Goal: Book appointment/travel/reservation

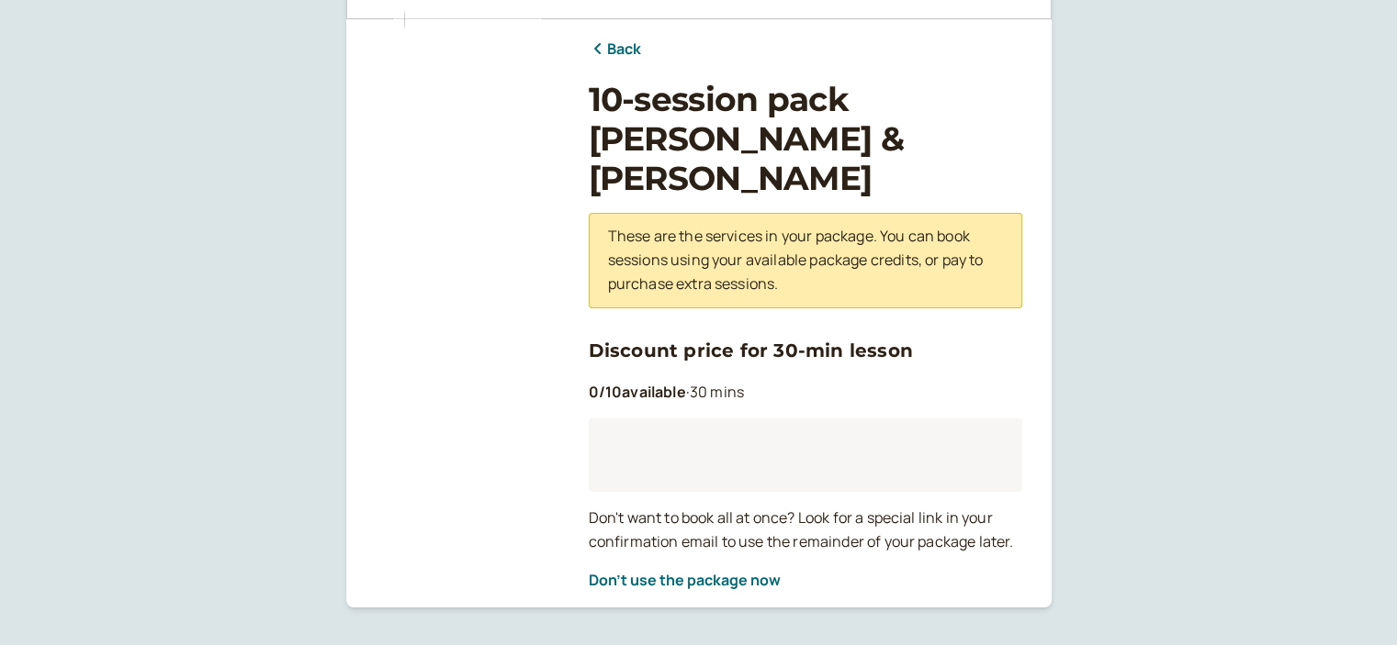
scroll to position [180, 0]
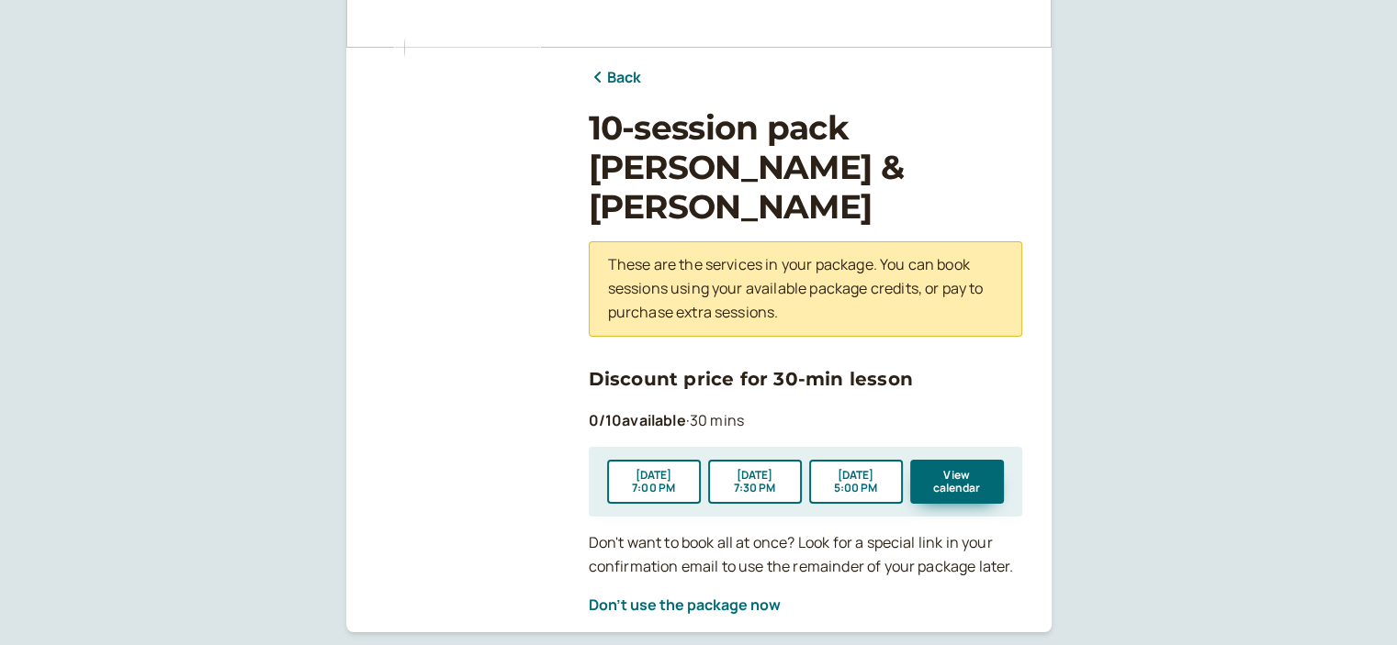
click at [610, 80] on link "Back" at bounding box center [615, 78] width 53 height 24
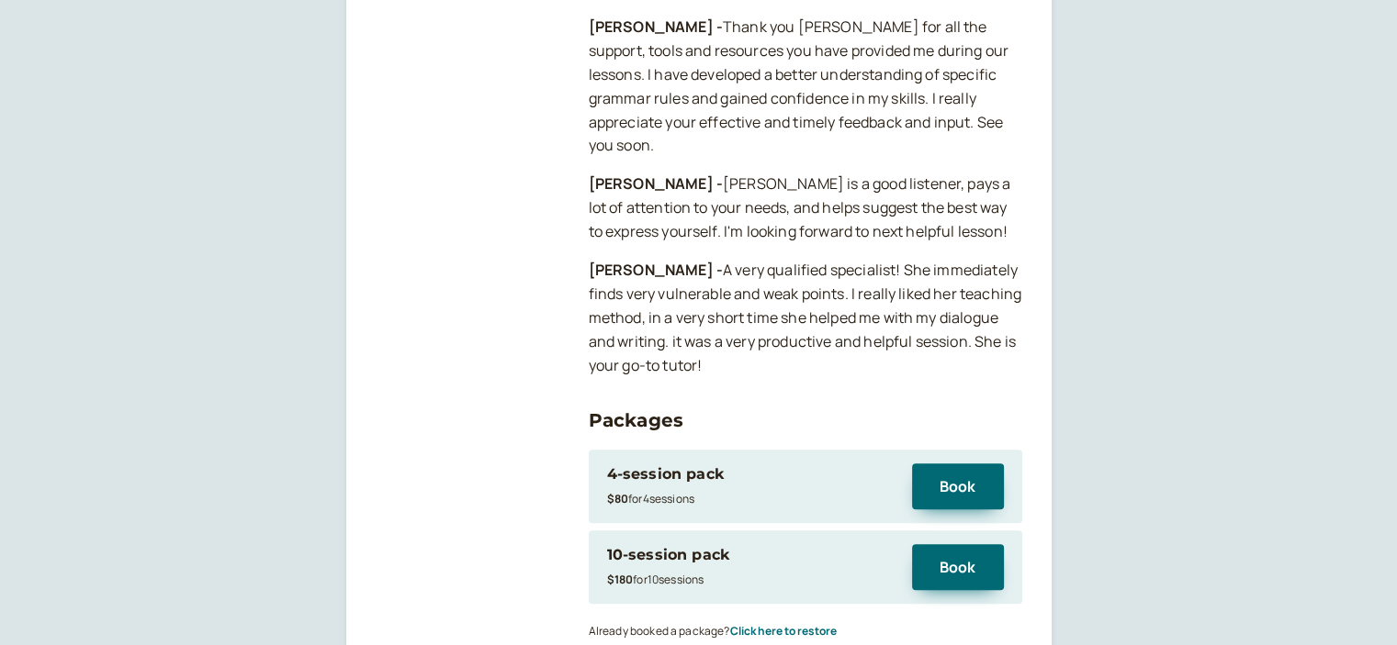
scroll to position [1836, 0]
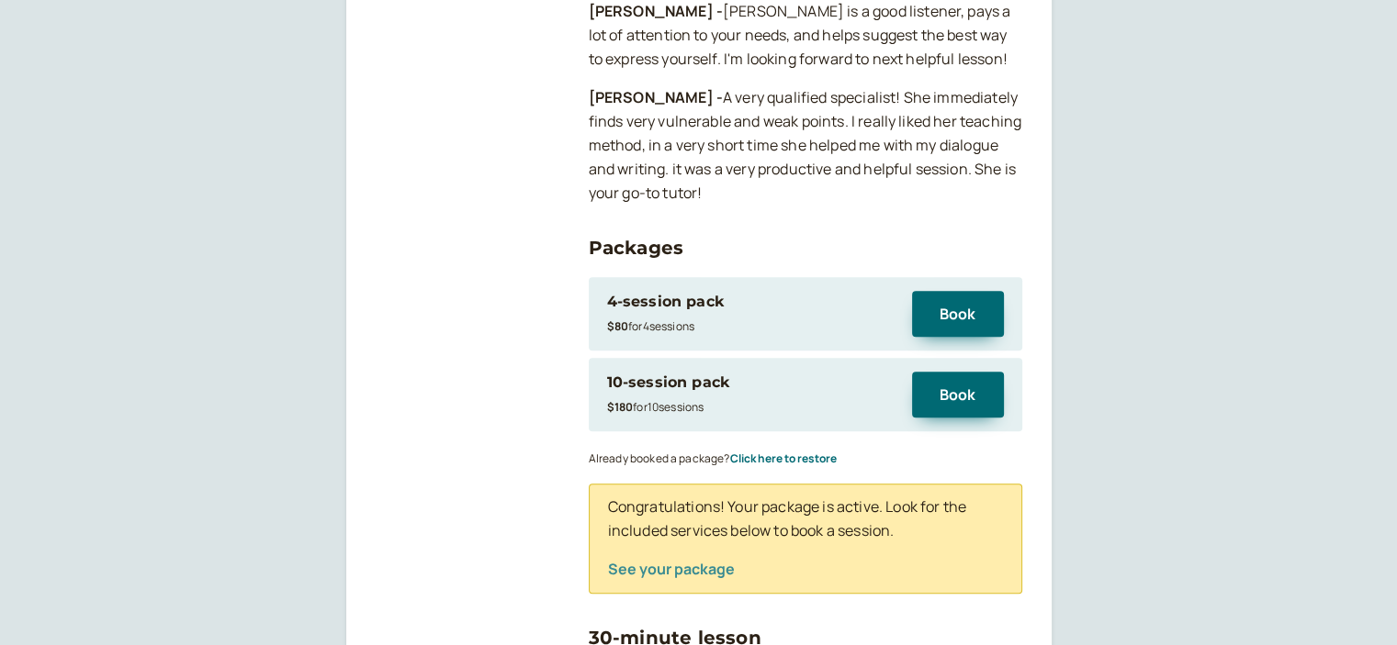
click at [684, 561] on button "See your package" at bounding box center [671, 569] width 127 height 17
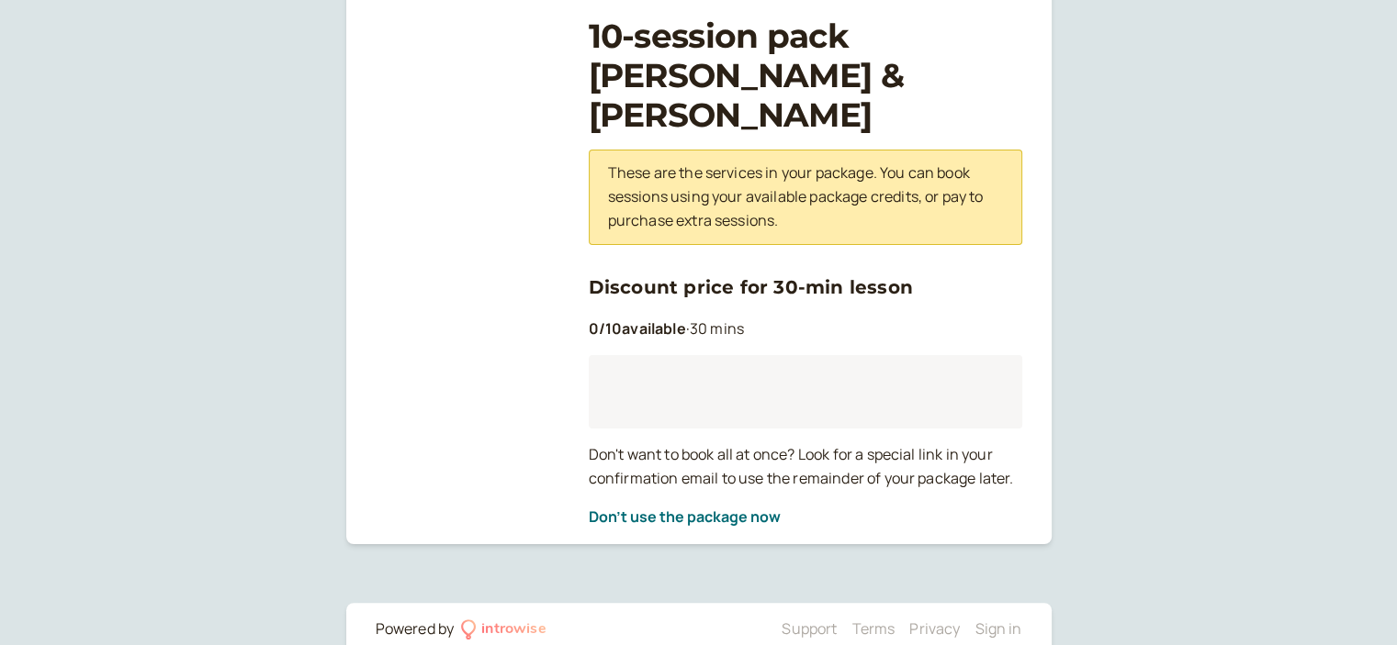
scroll to position [268, 0]
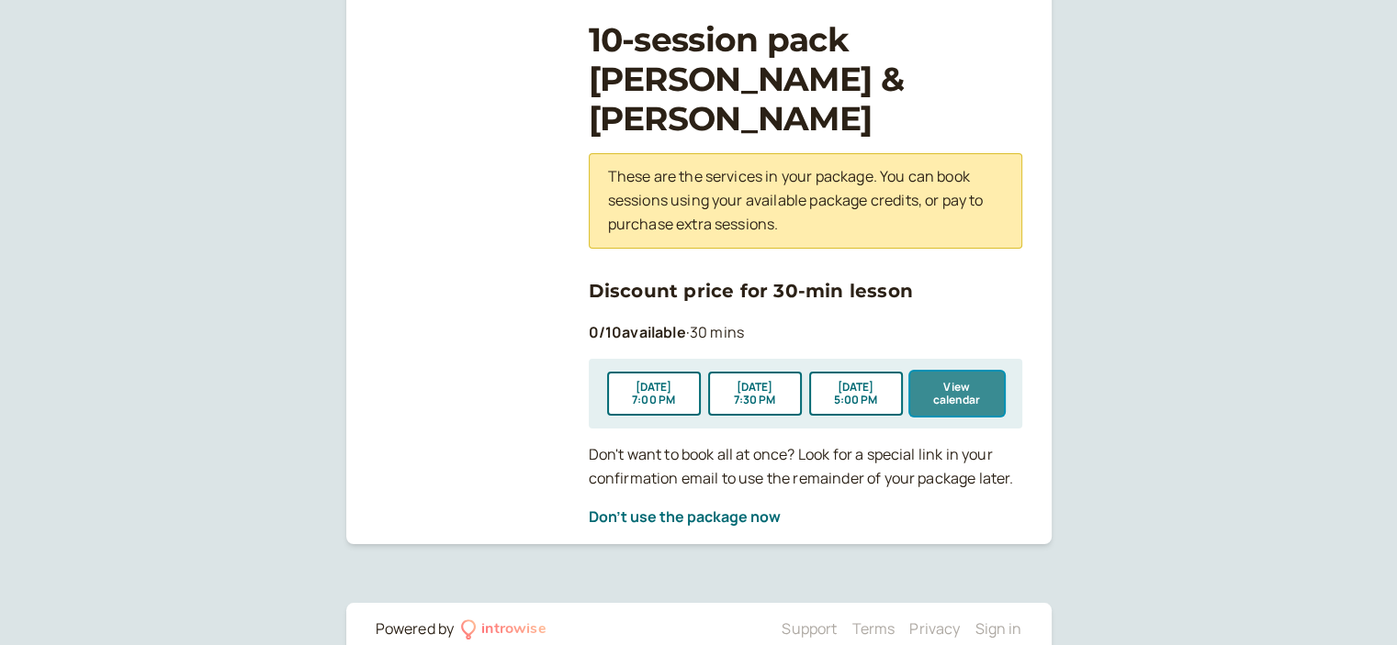
click at [922, 372] on button "View calendar" at bounding box center [957, 394] width 94 height 44
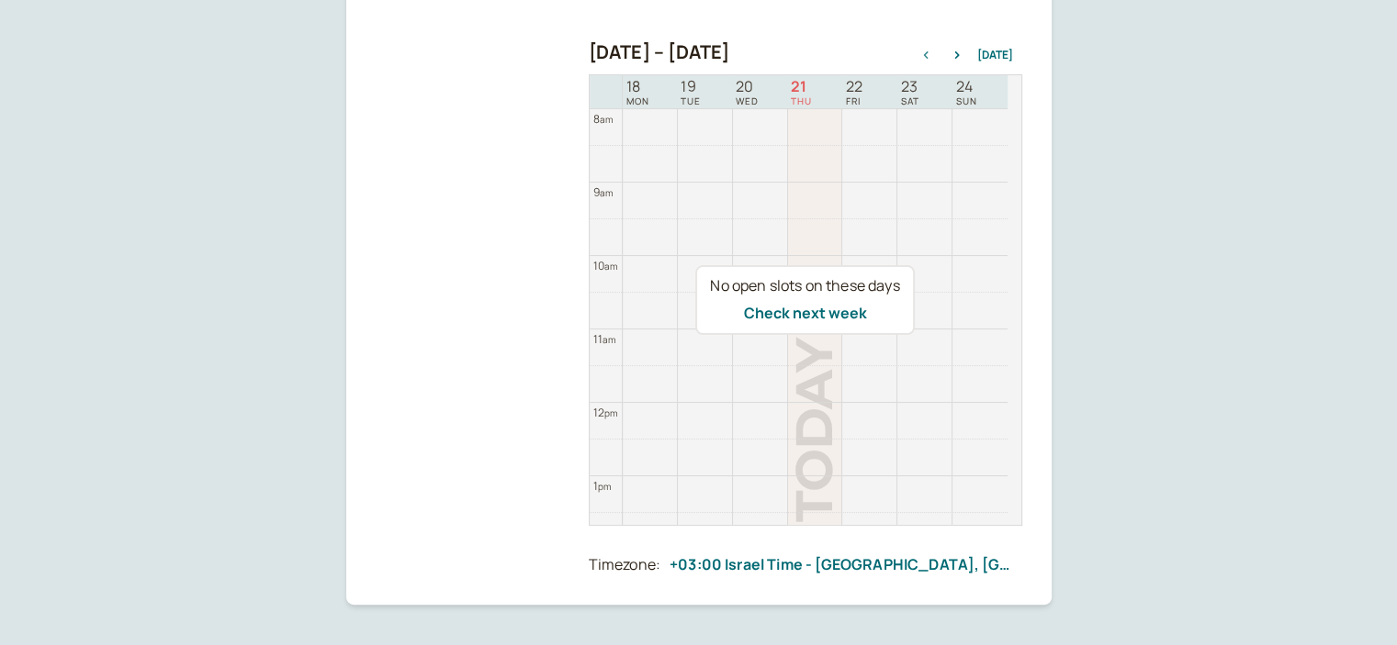
scroll to position [367, 0]
click at [834, 314] on button "Check next week" at bounding box center [804, 312] width 123 height 17
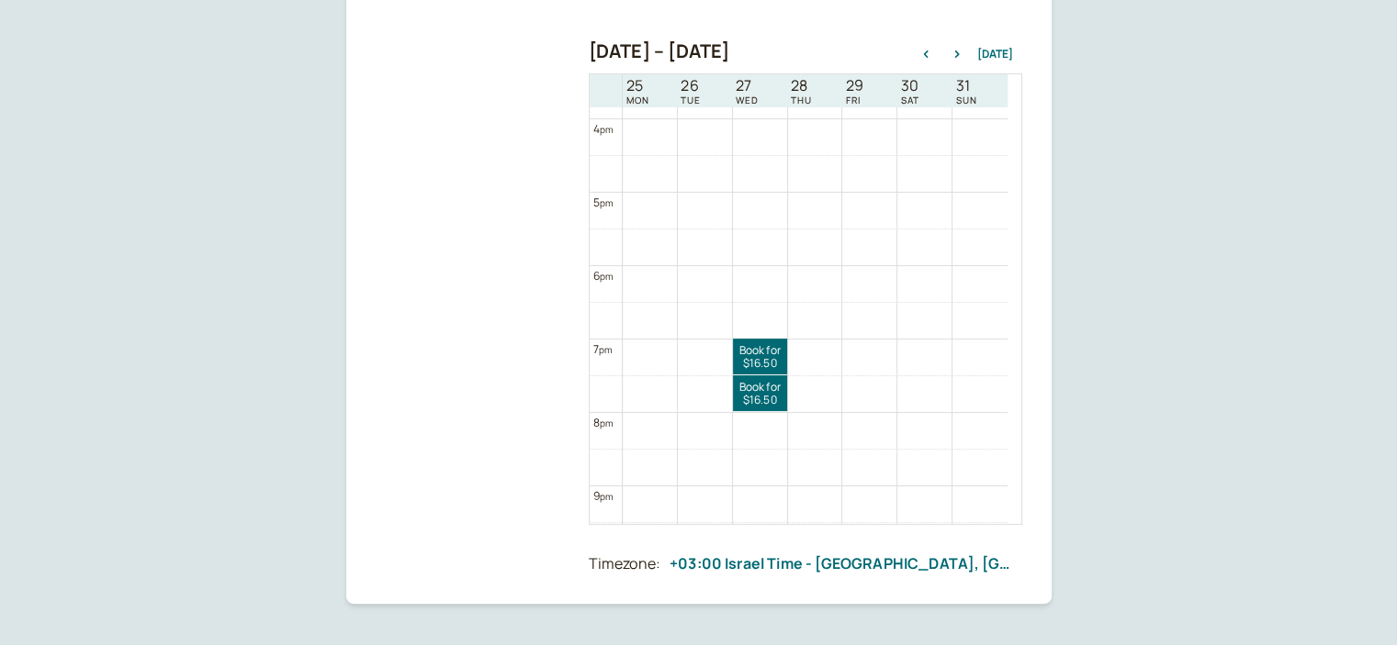
scroll to position [1322, 0]
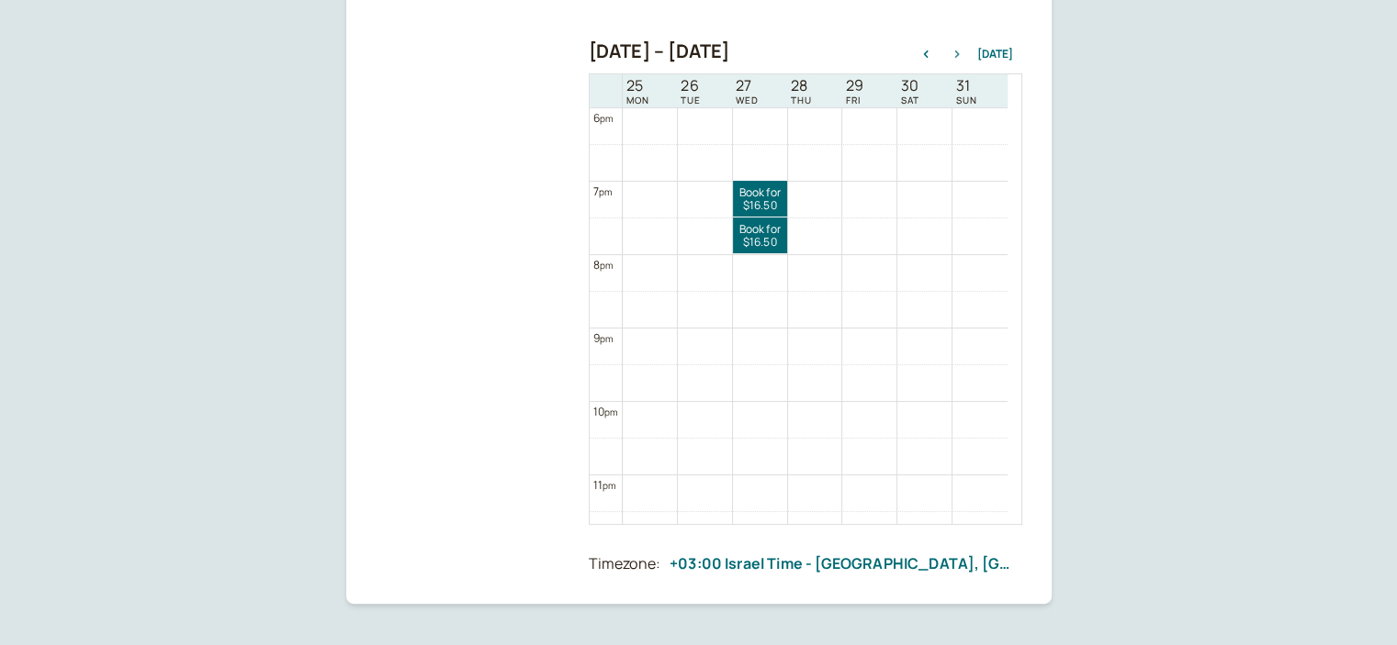
click at [964, 54] on icon "button" at bounding box center [957, 53] width 22 height 7
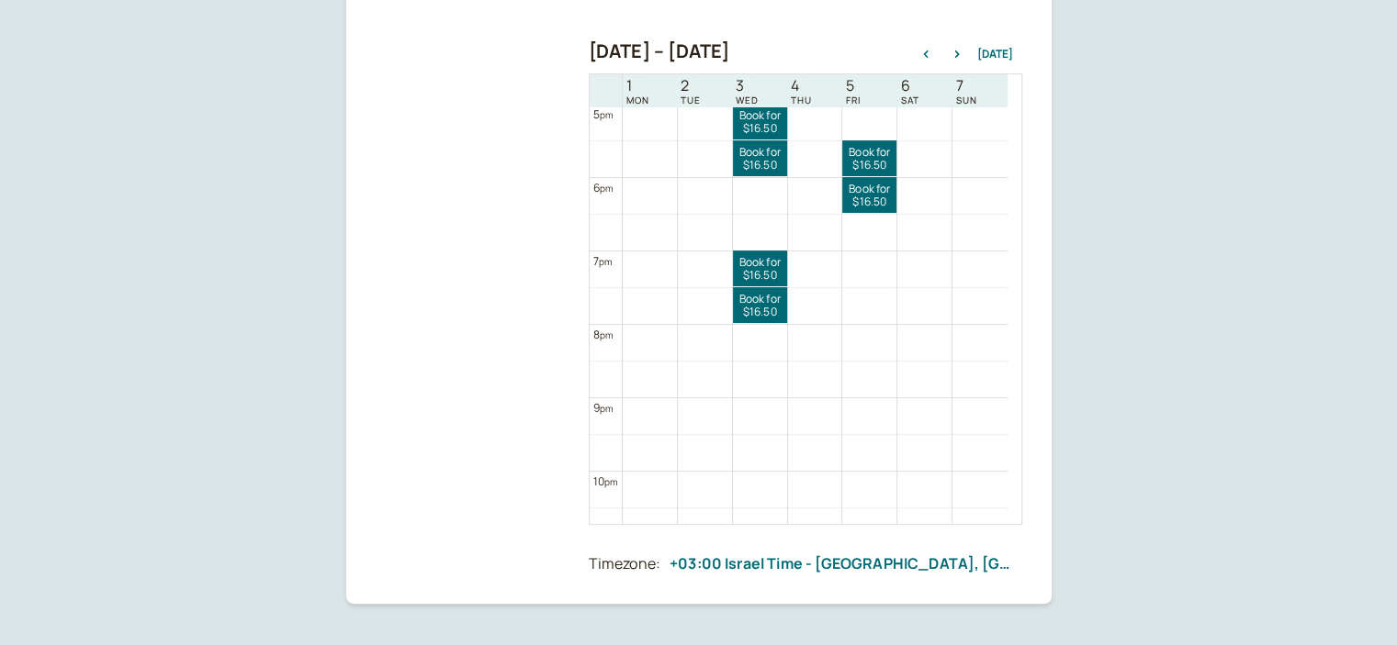
scroll to position [1161, 0]
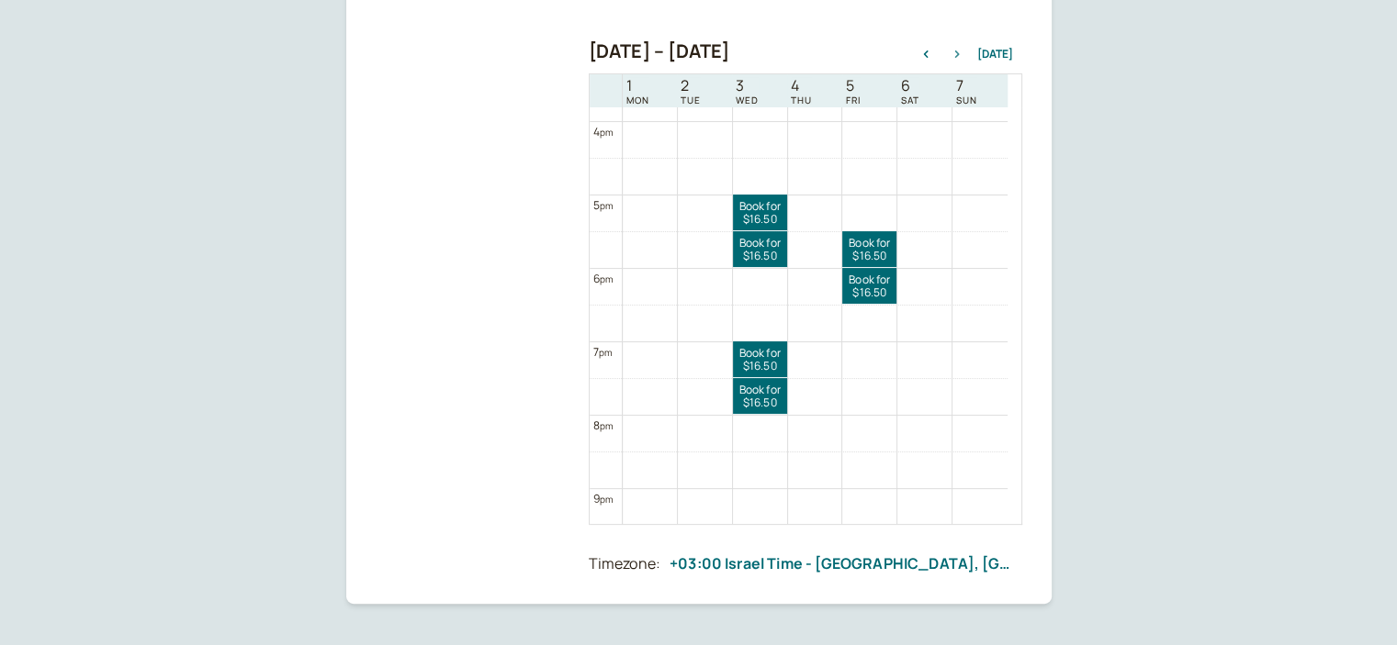
click at [963, 50] on icon "button" at bounding box center [957, 53] width 22 height 7
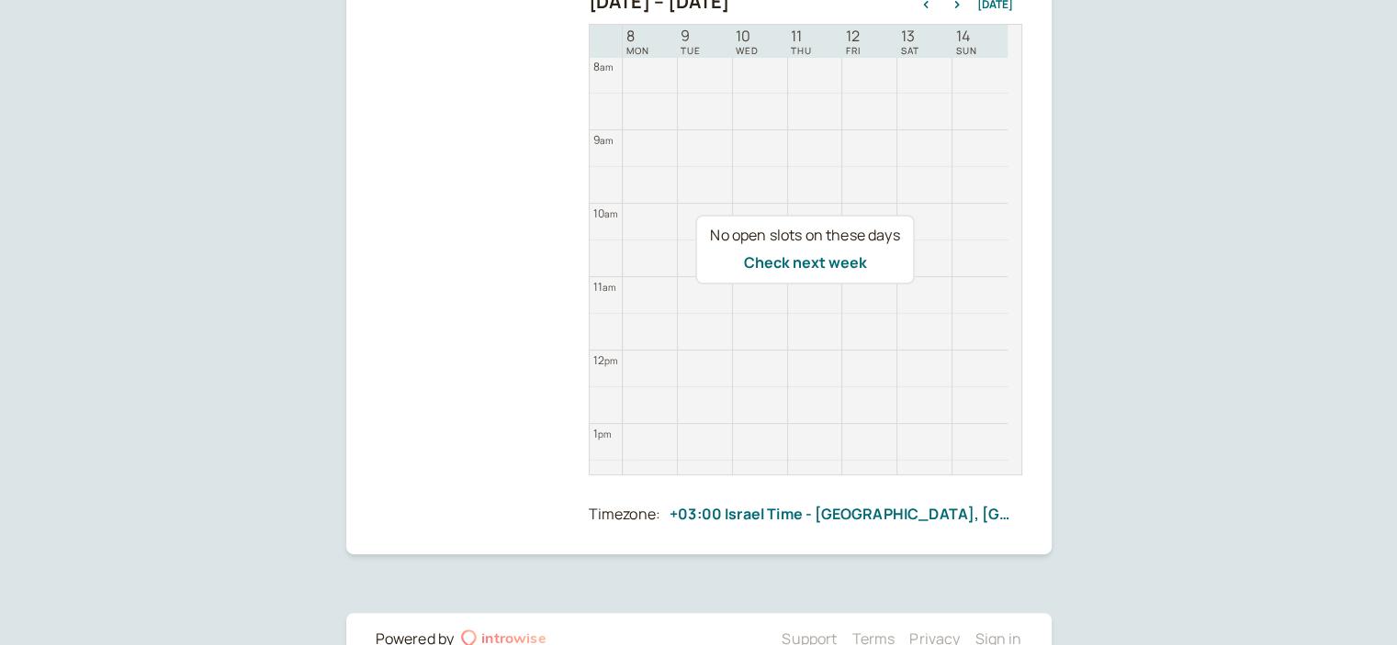
scroll to position [376, 0]
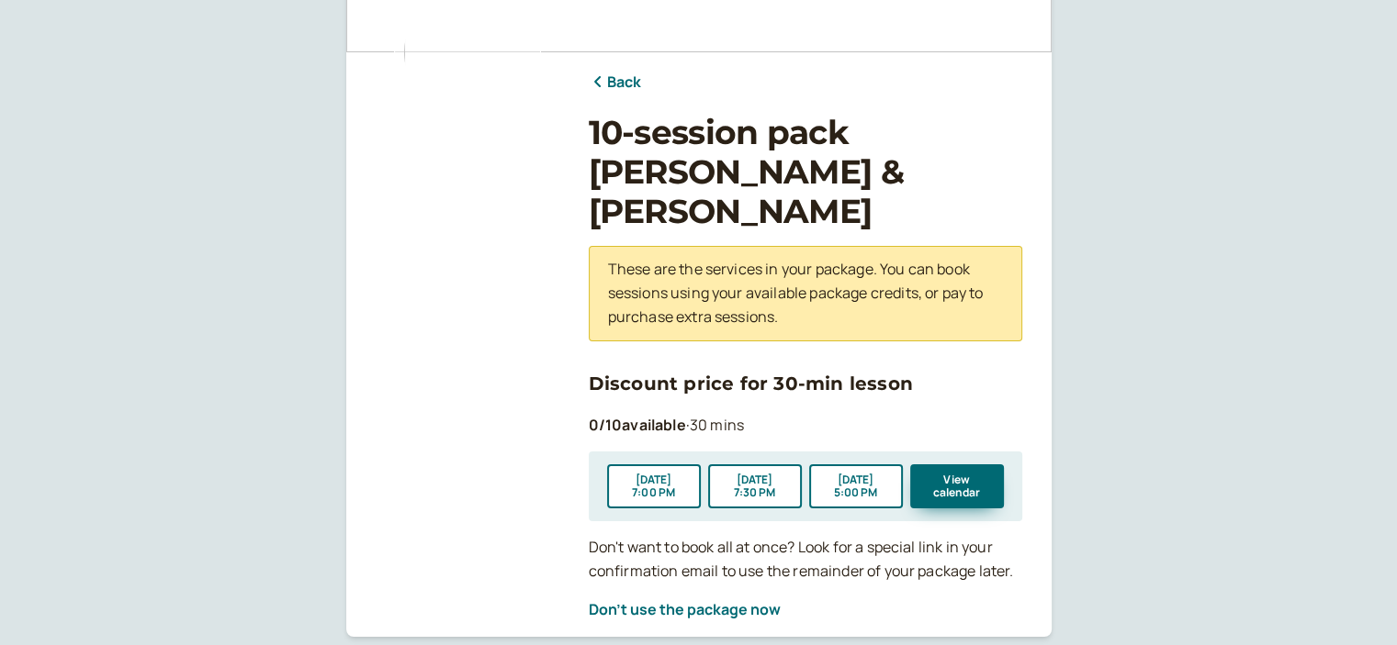
scroll to position [84, 0]
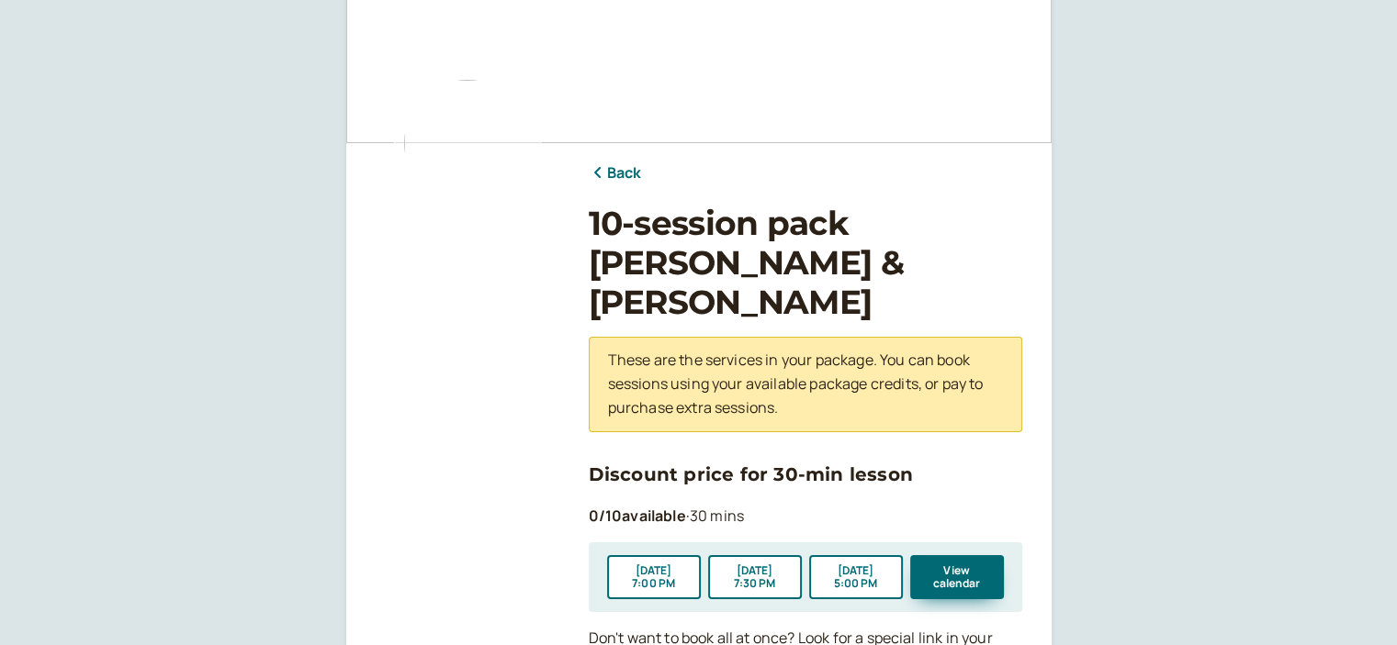
click at [629, 175] on link "Back" at bounding box center [615, 174] width 53 height 24
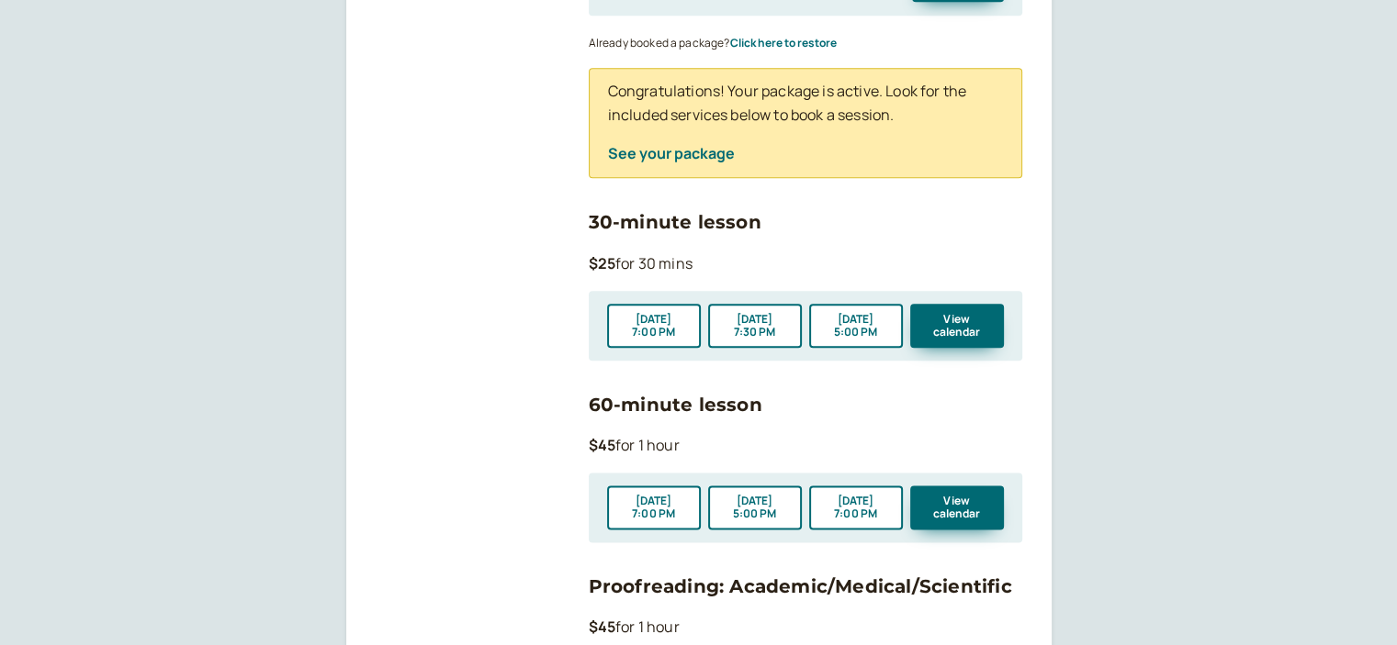
scroll to position [2112, 0]
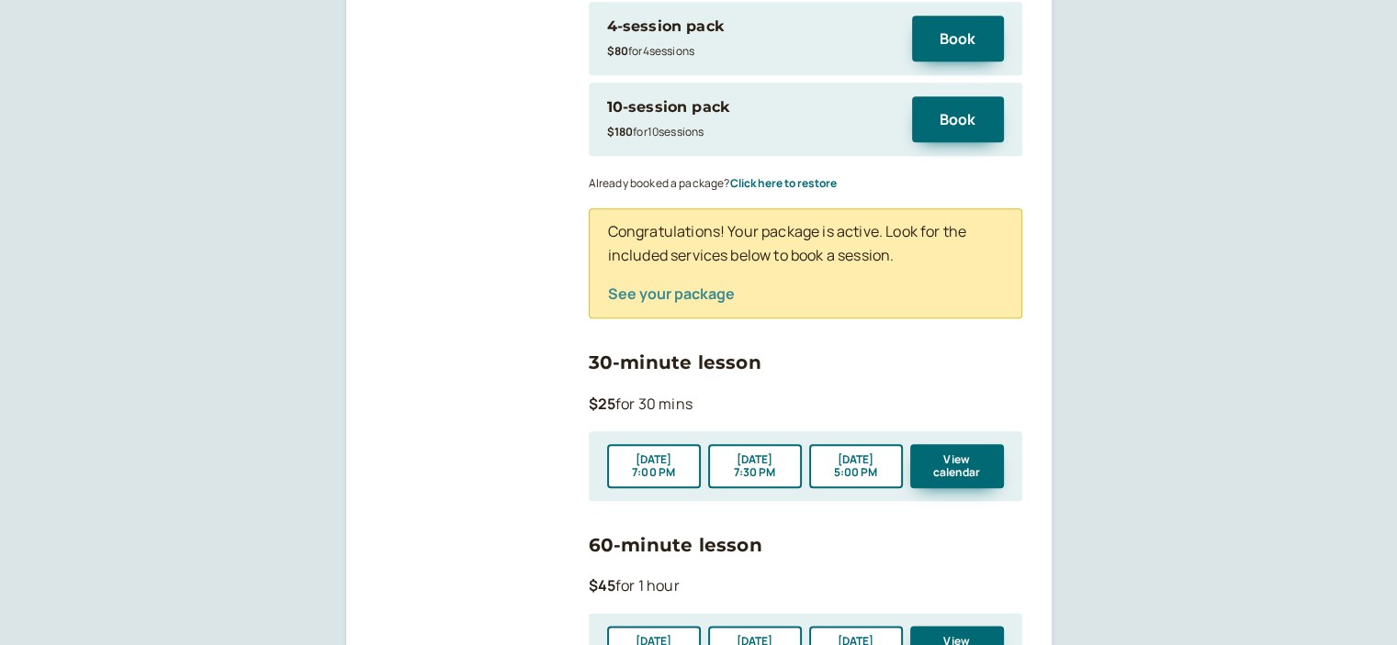
click at [668, 286] on button "See your package" at bounding box center [671, 294] width 127 height 17
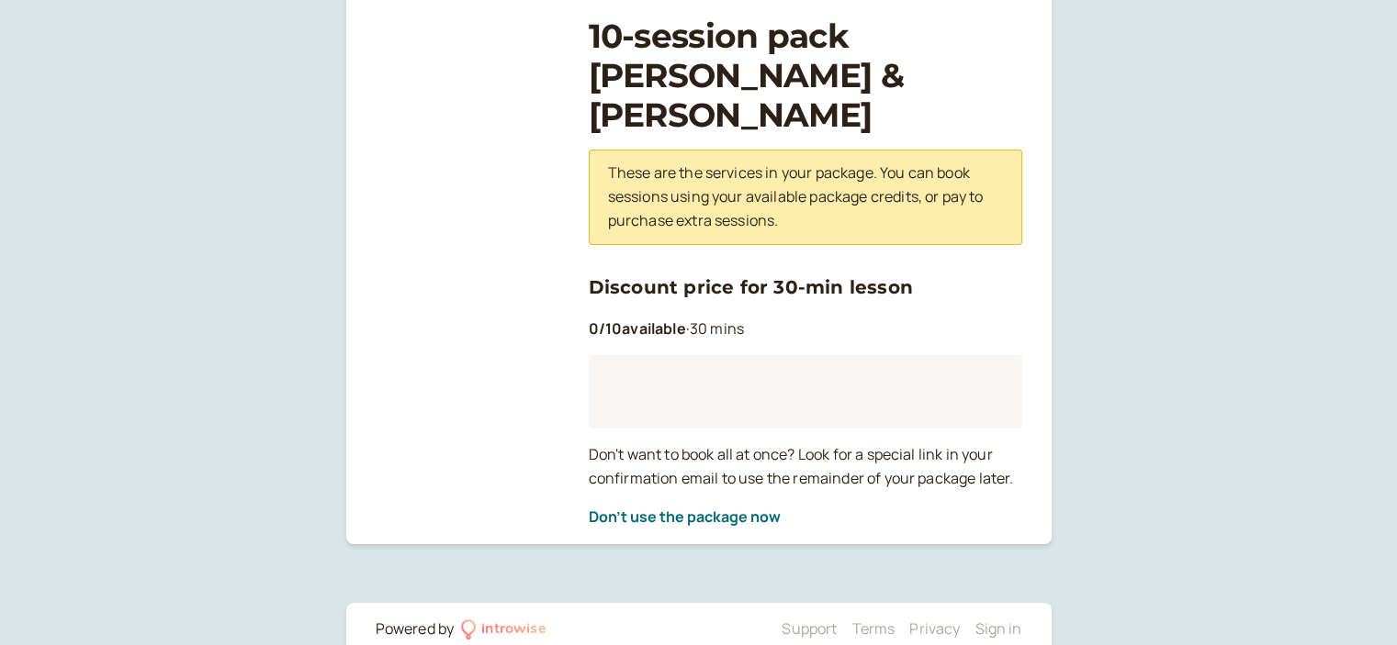
scroll to position [268, 0]
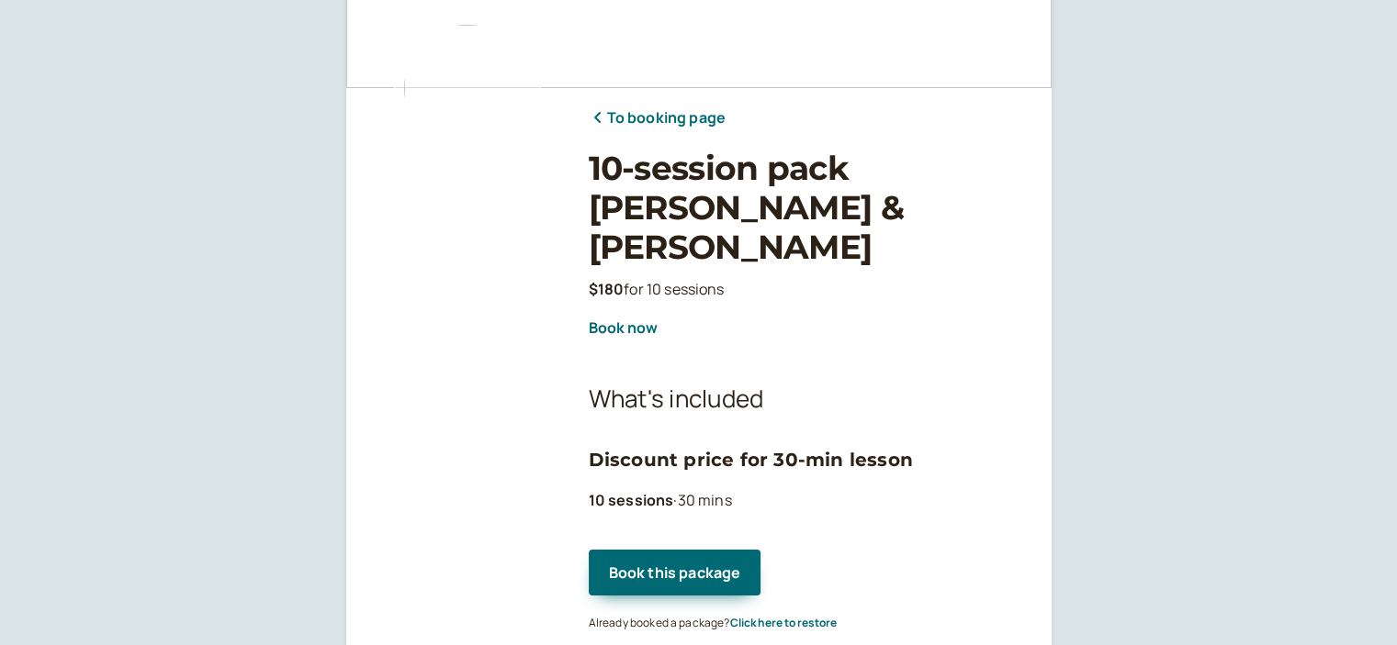
scroll to position [184, 0]
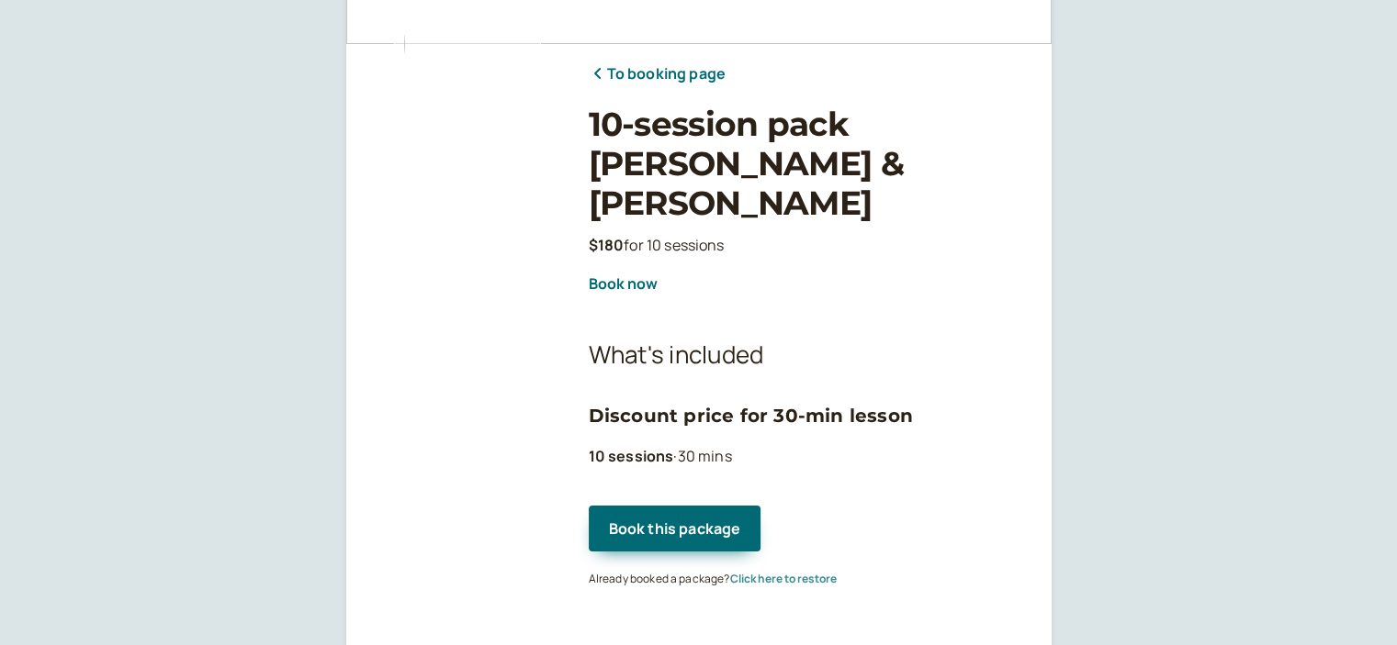
click at [810, 573] on button "Click here to restore" at bounding box center [783, 579] width 107 height 13
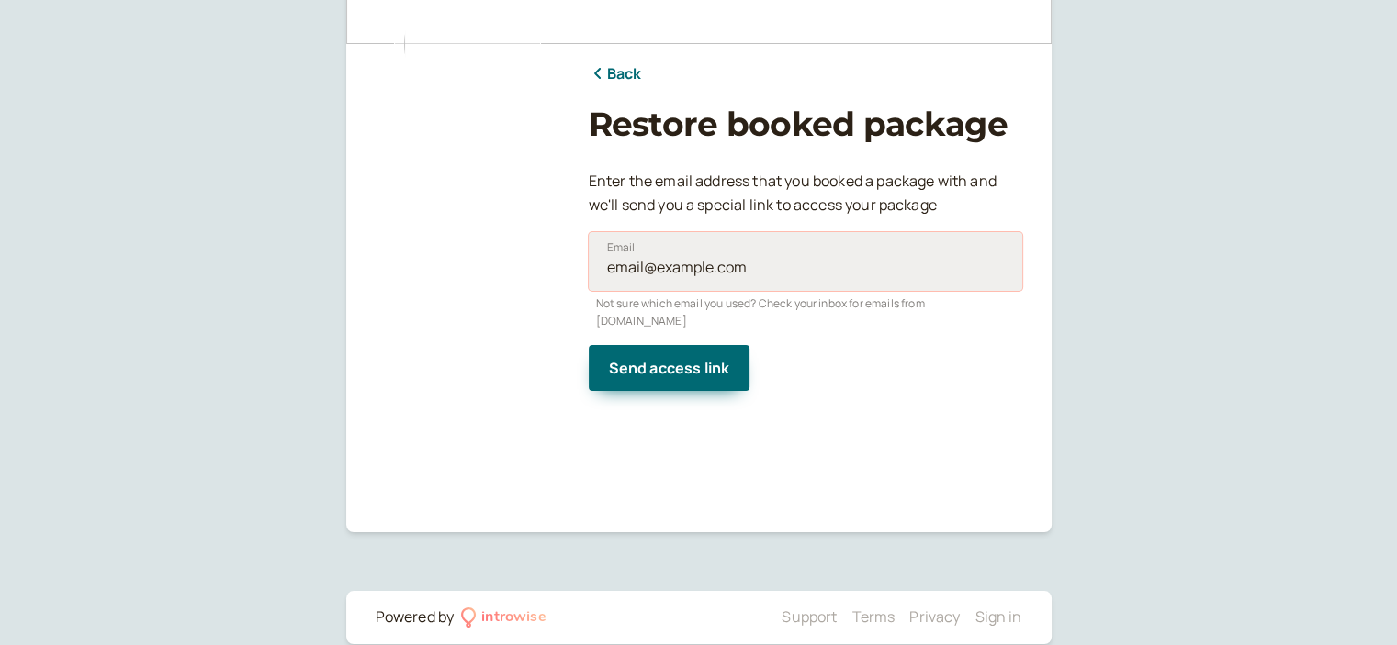
click at [771, 281] on input "Email" at bounding box center [805, 261] width 433 height 59
type input "olearnikdiana1998@gmail.com"
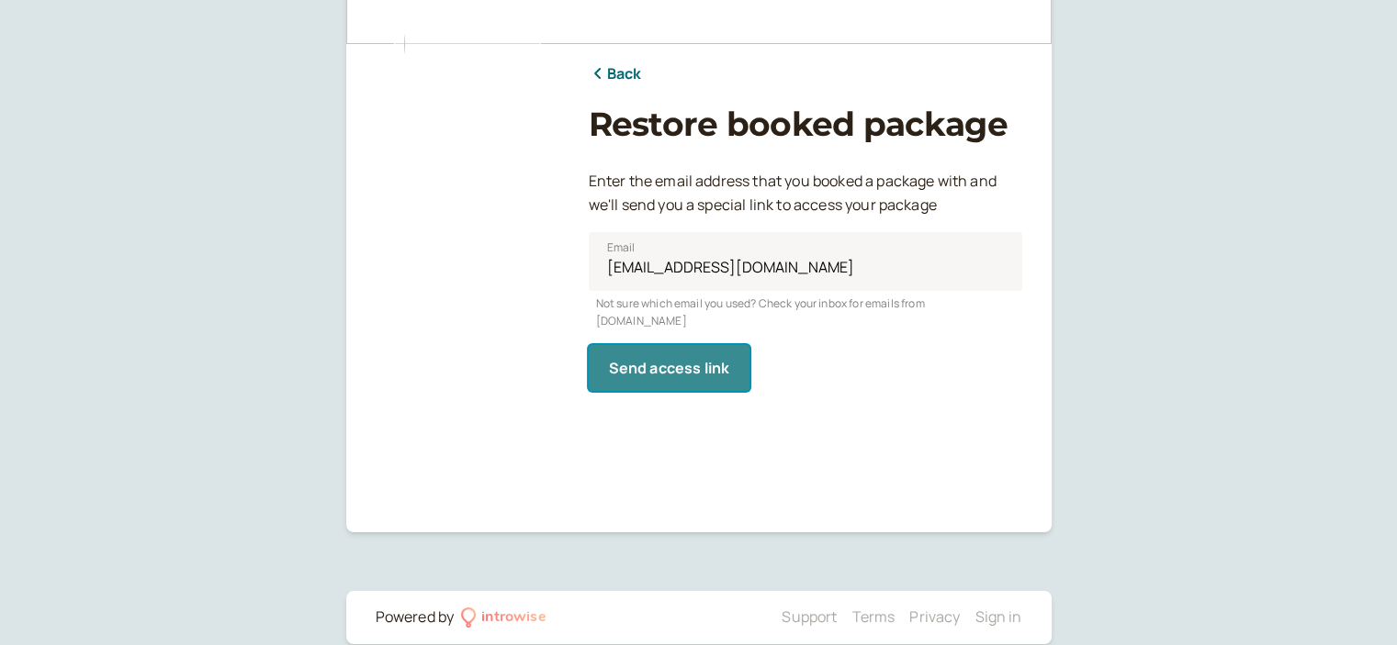
click at [668, 358] on span "Send access link" at bounding box center [669, 368] width 121 height 20
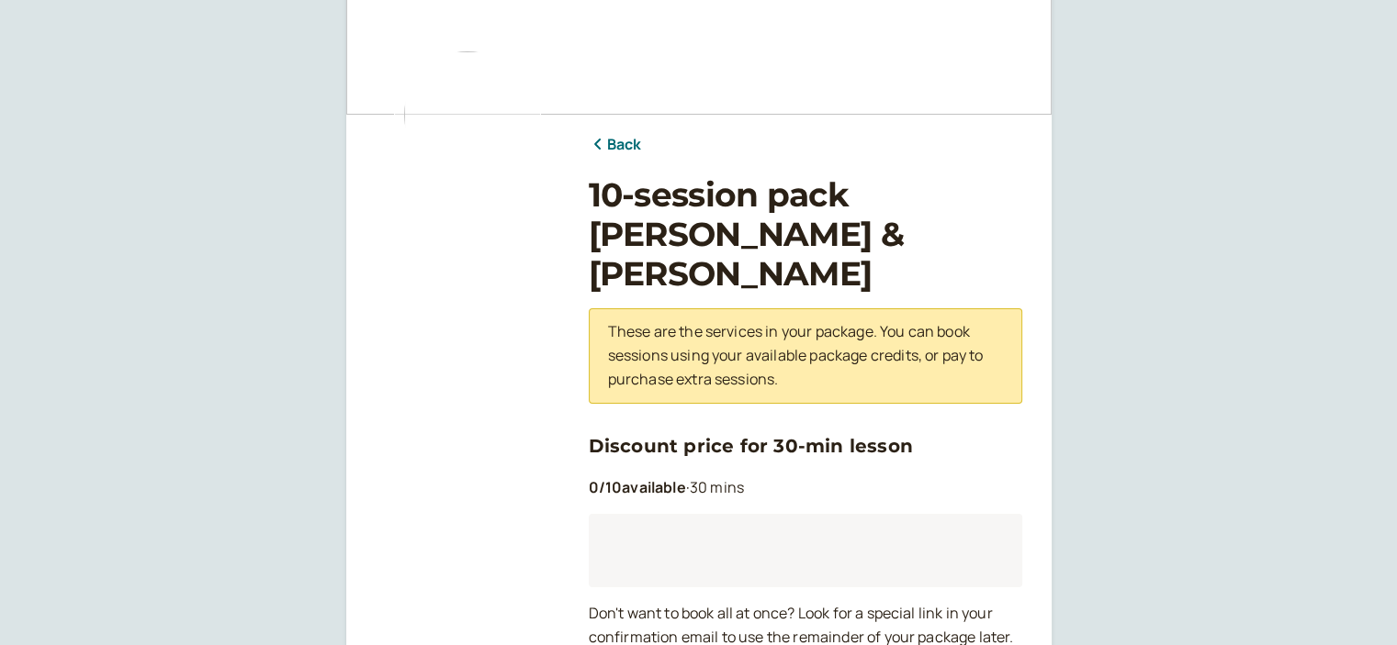
scroll to position [184, 0]
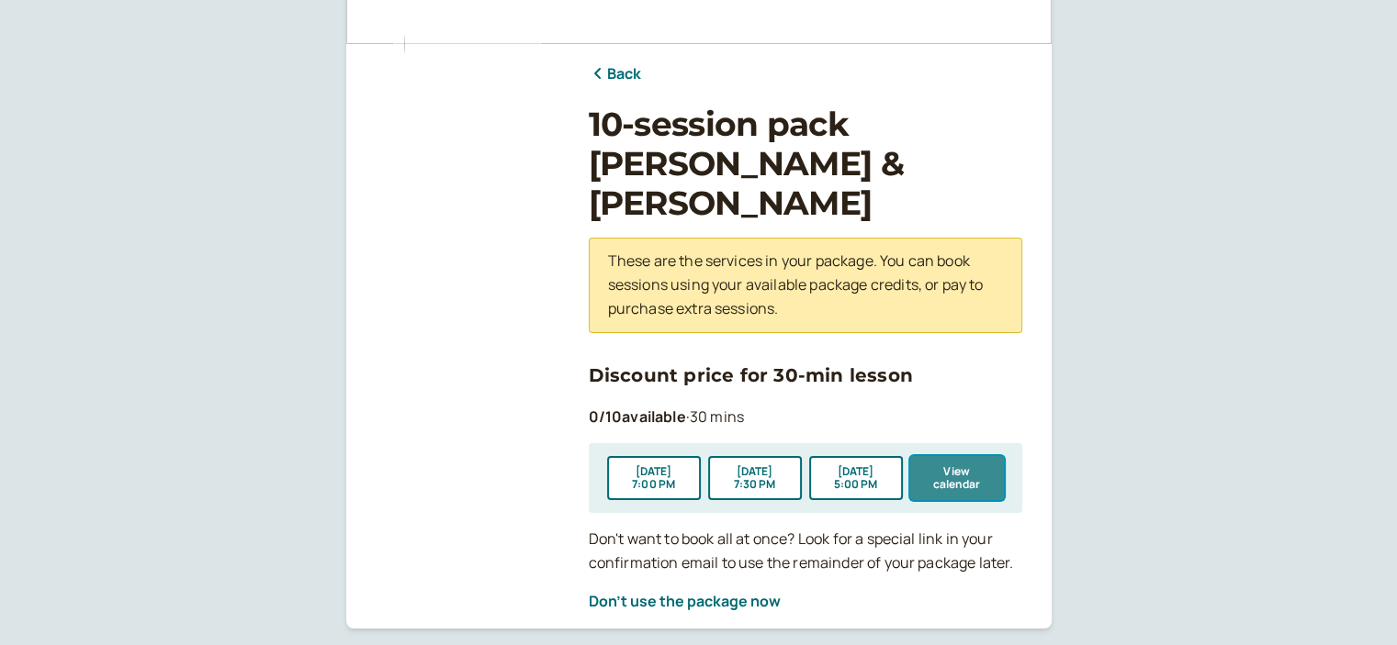
click at [960, 456] on button "View calendar" at bounding box center [957, 478] width 94 height 44
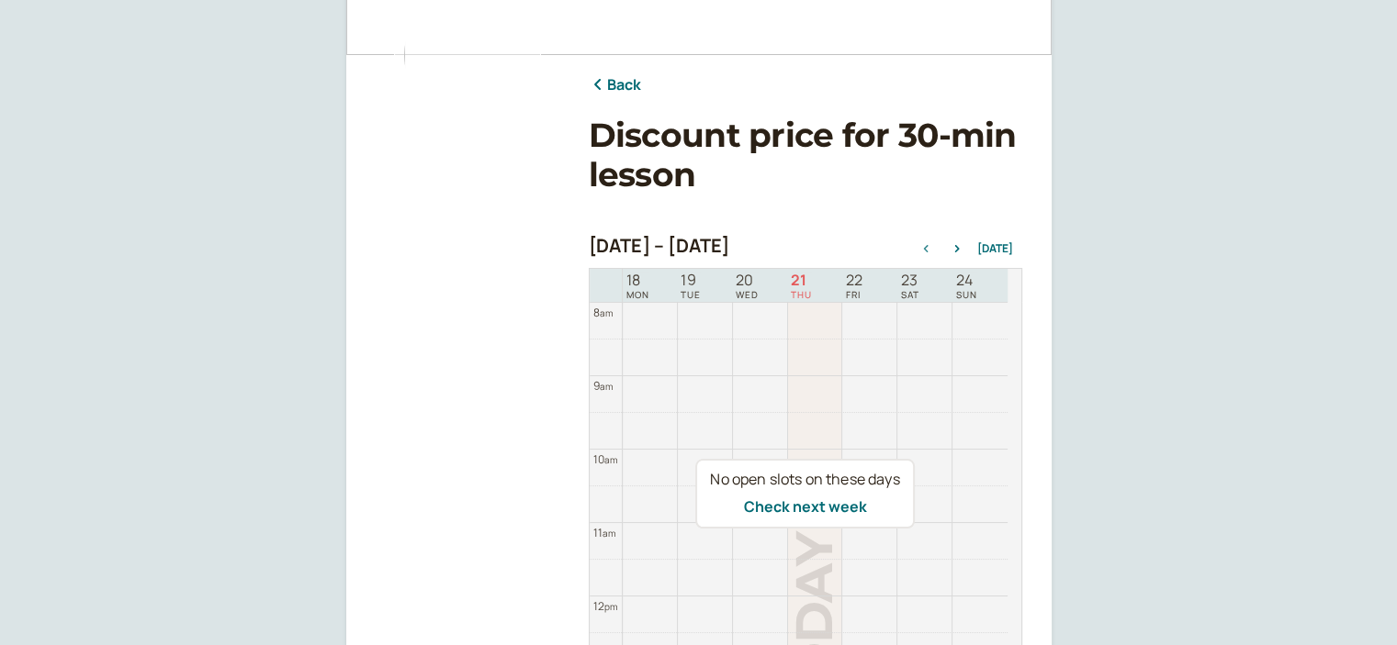
scroll to position [184, 0]
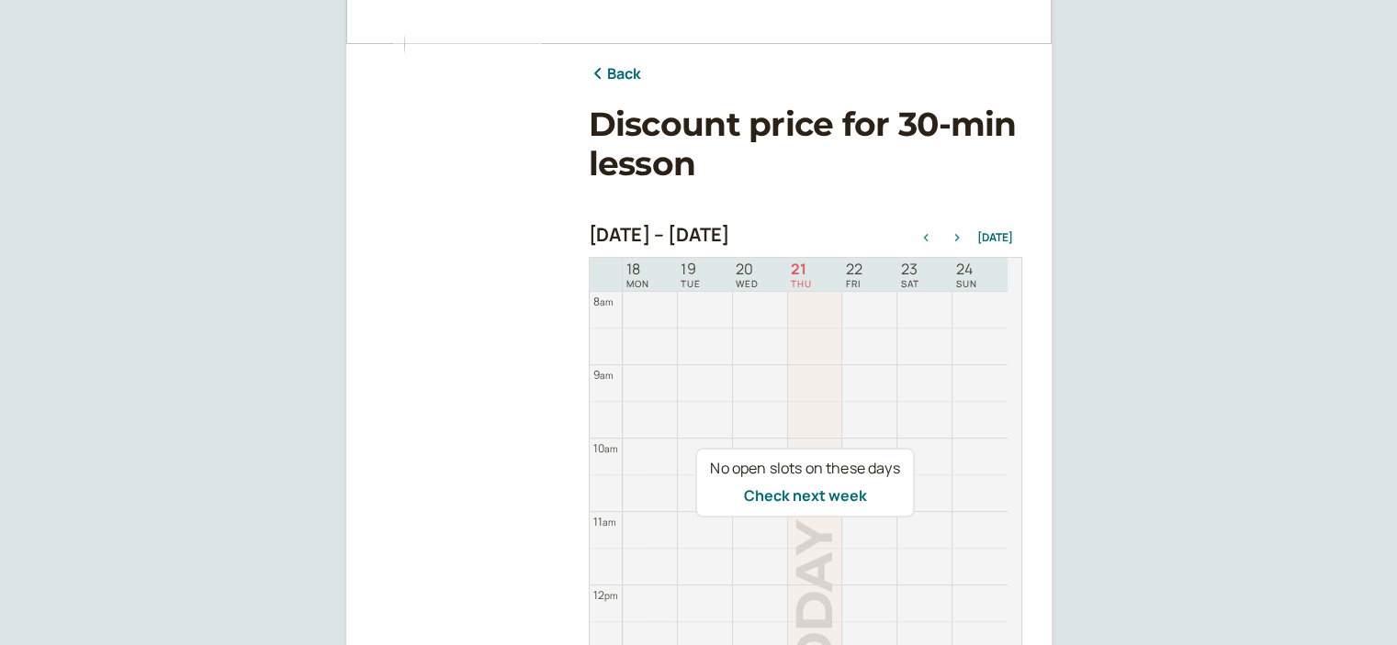
click at [959, 234] on icon "button" at bounding box center [957, 237] width 22 height 7
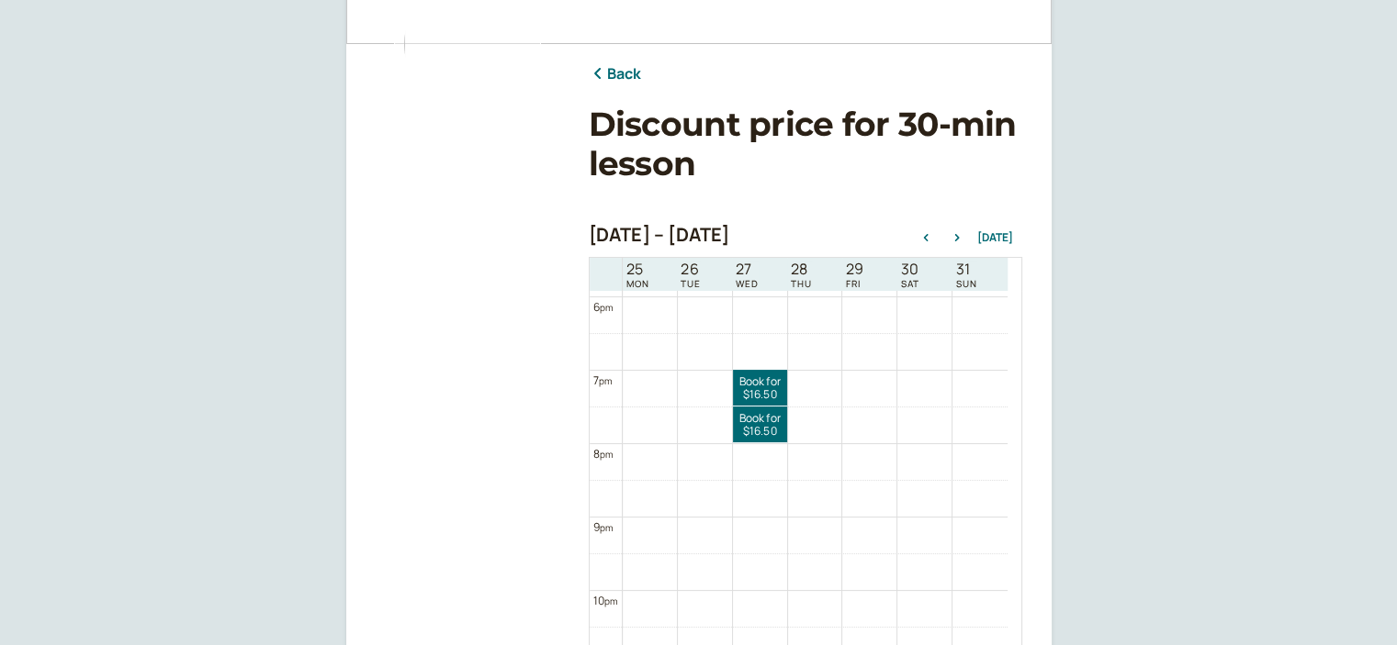
scroll to position [1322, 0]
click at [763, 377] on link "Book for $16.50 $16.50" at bounding box center [760, 383] width 54 height 36
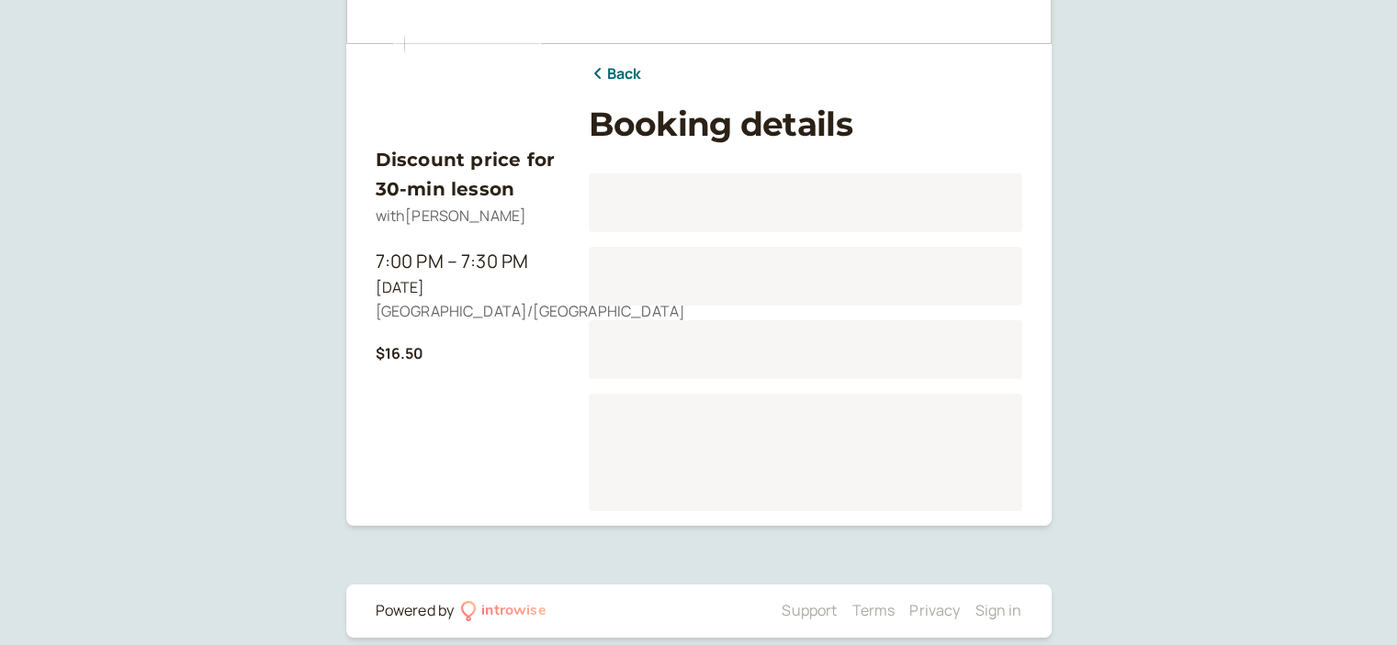
scroll to position [206, 0]
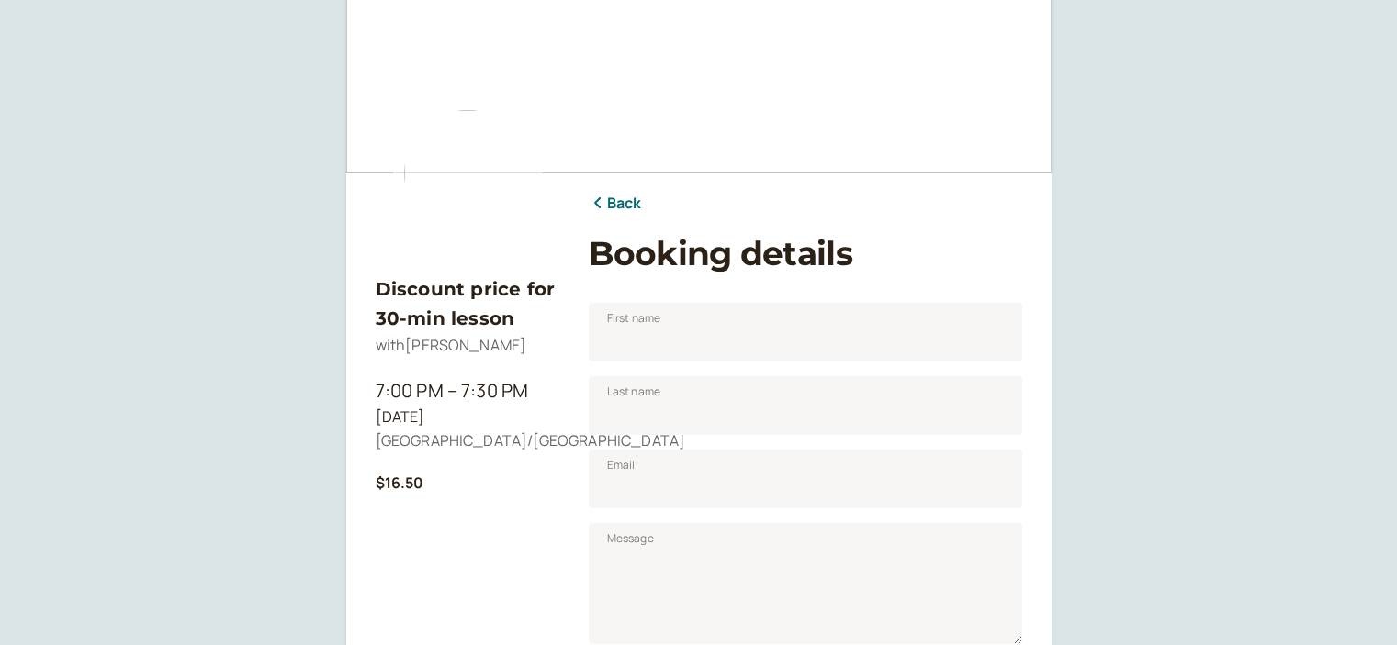
scroll to position [44, 0]
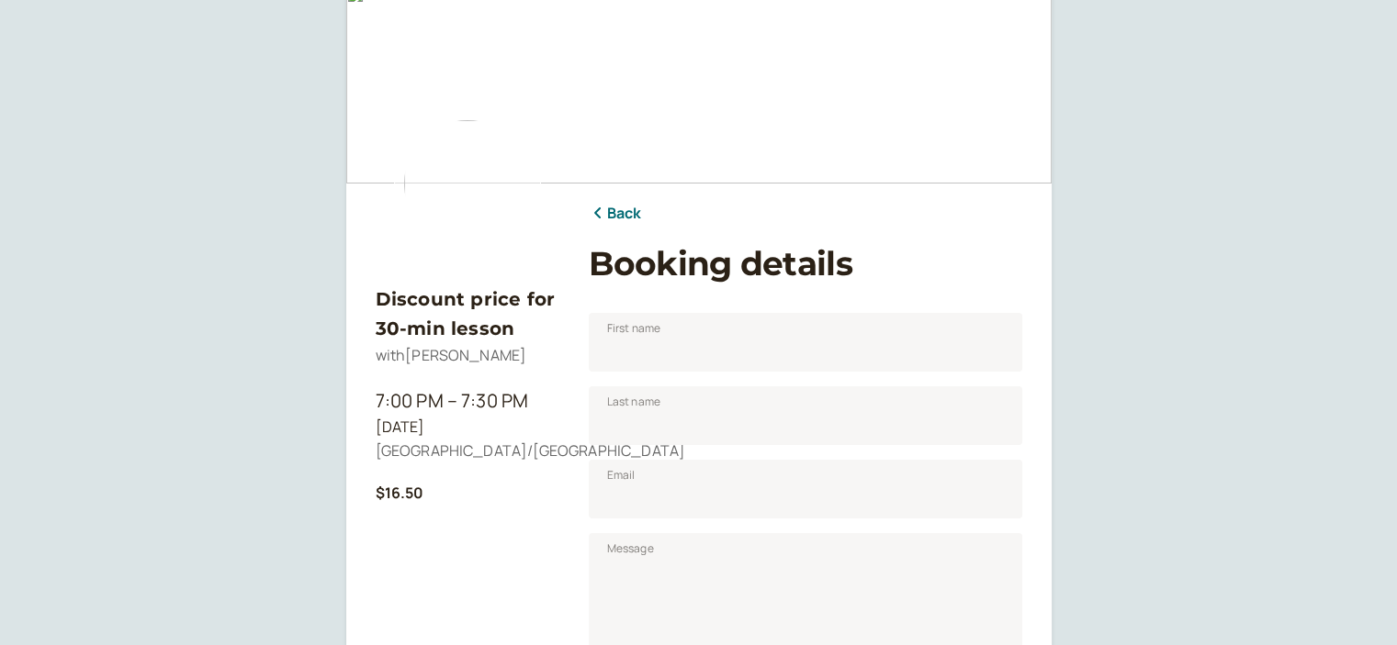
click at [623, 219] on link "Back" at bounding box center [615, 214] width 53 height 24
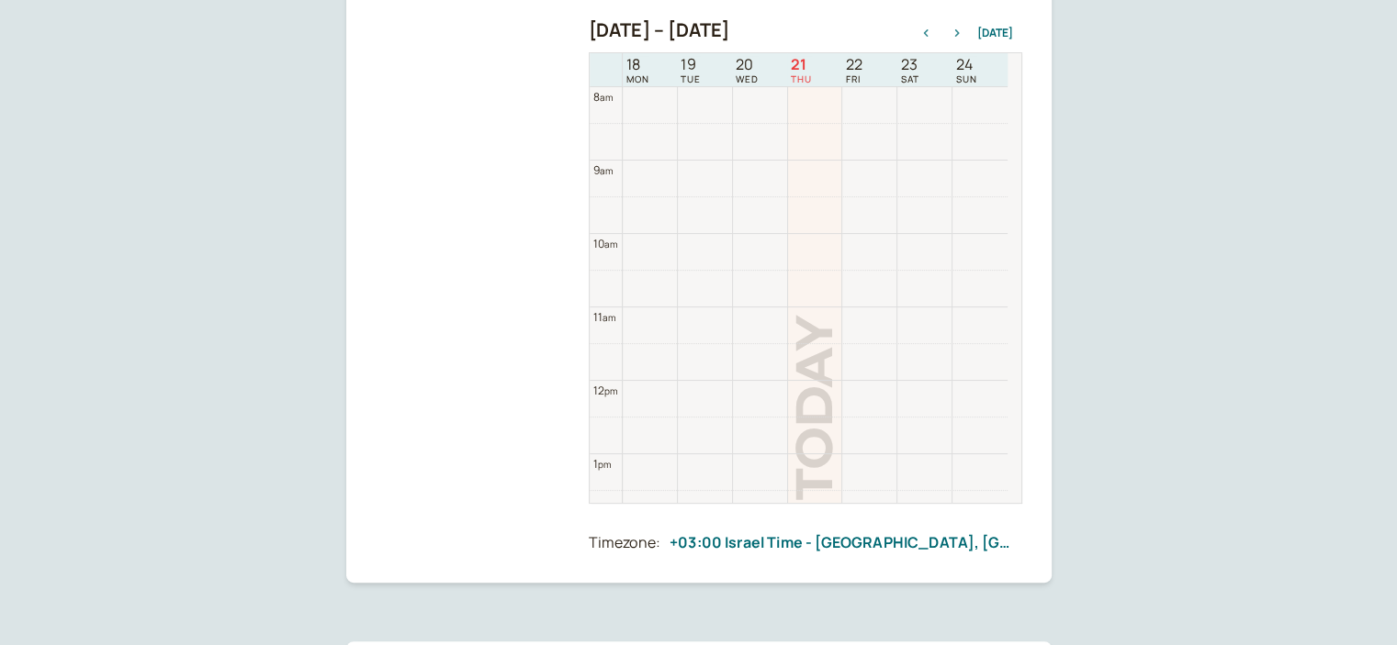
scroll to position [467, 0]
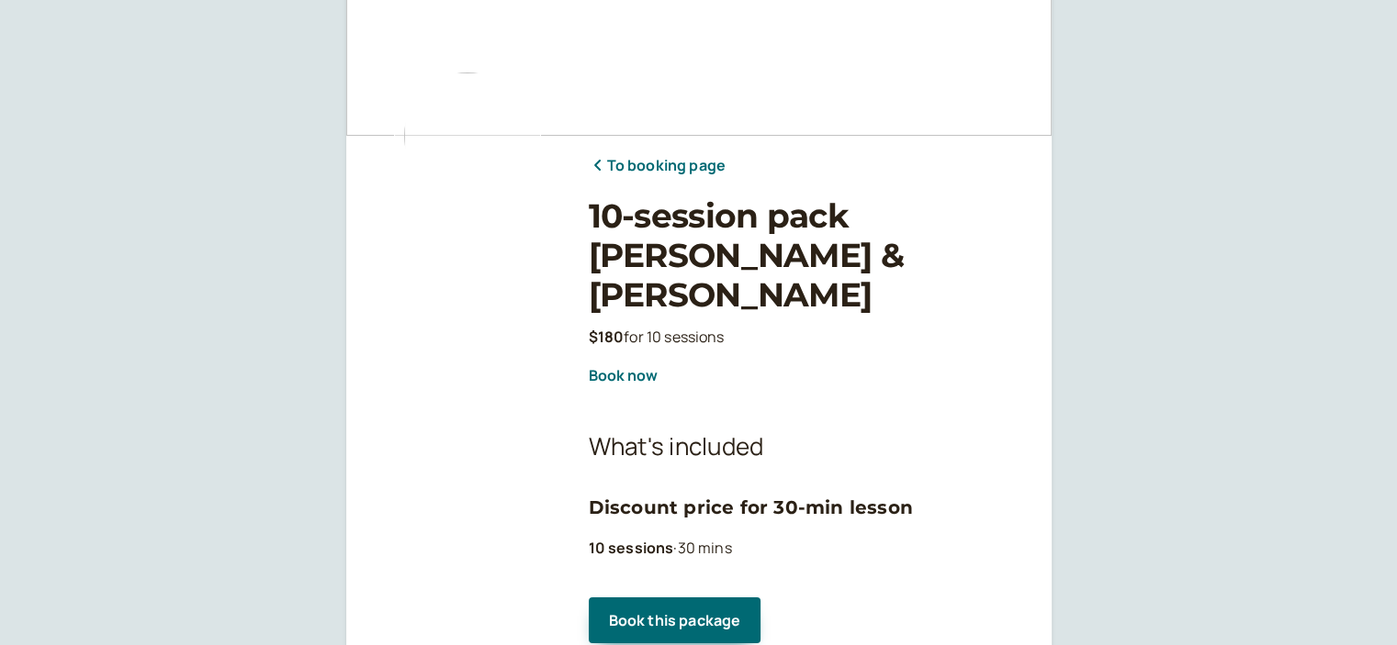
scroll to position [184, 0]
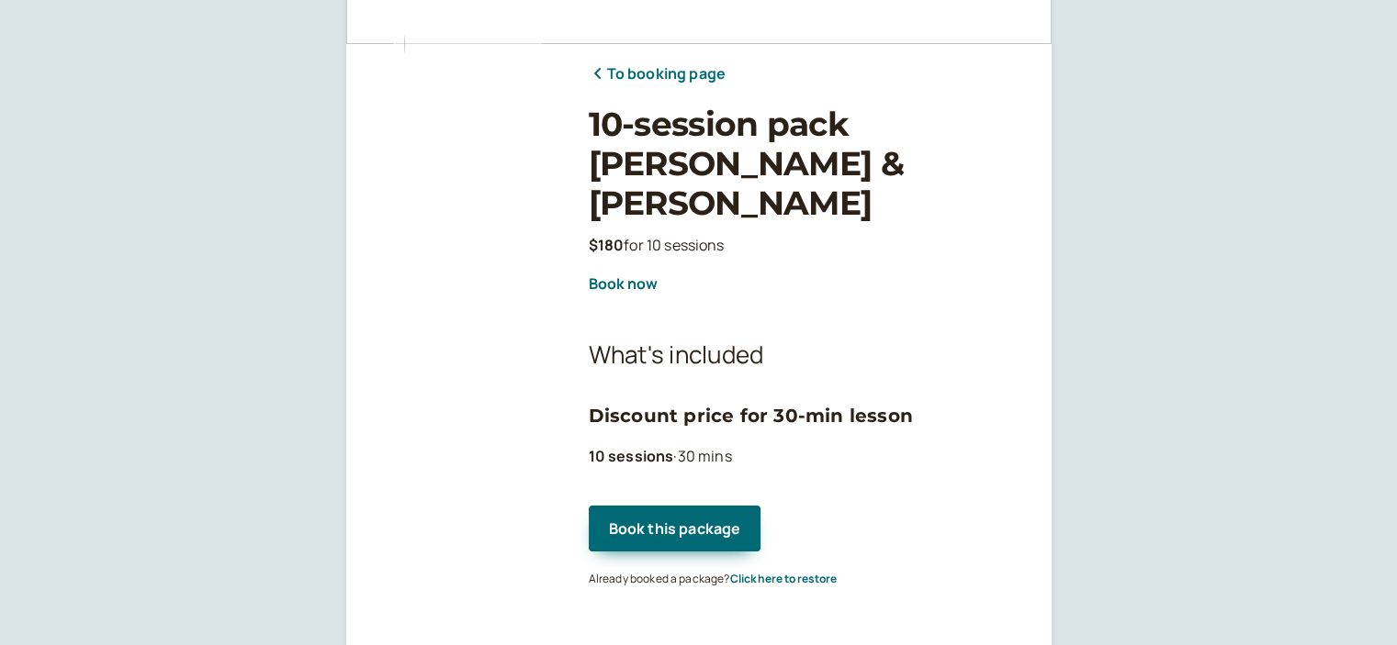
click at [716, 98] on div "To booking page 10-session pack [PERSON_NAME] & [PERSON_NAME] $180 for 10 sessi…" at bounding box center [805, 317] width 433 height 546
click at [674, 72] on link "To booking page" at bounding box center [657, 74] width 137 height 24
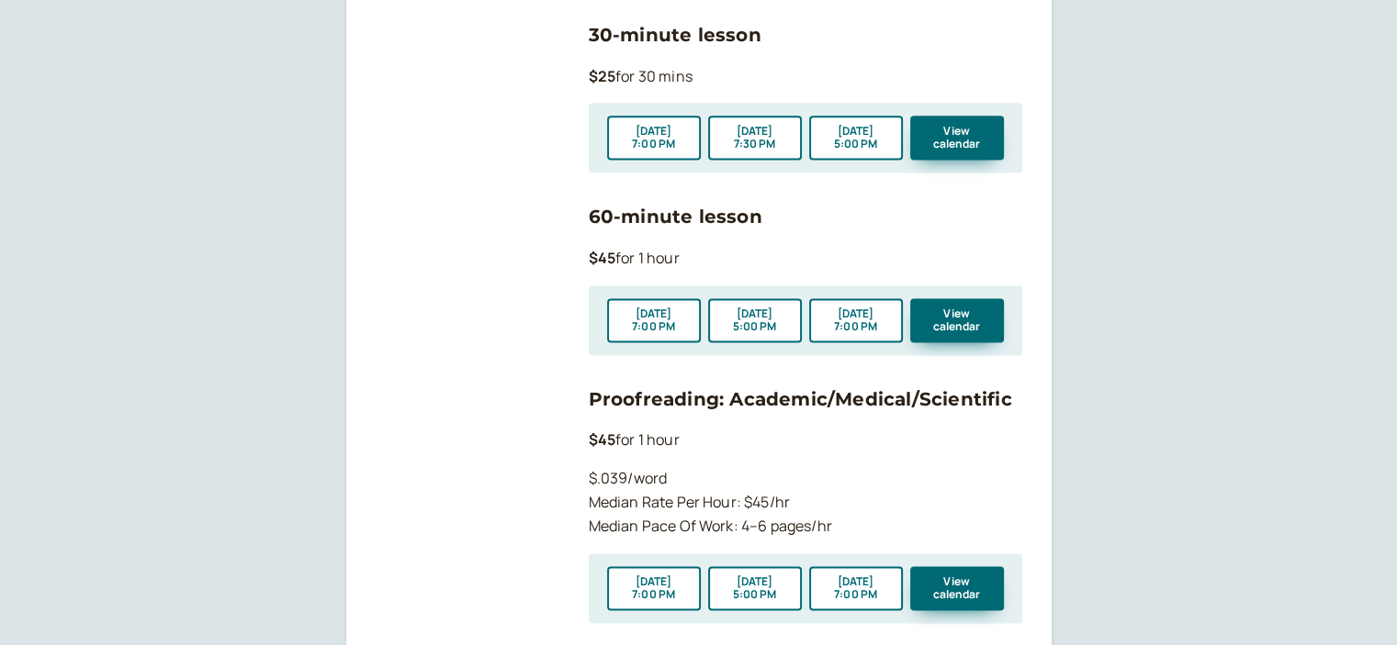
scroll to position [2571, 0]
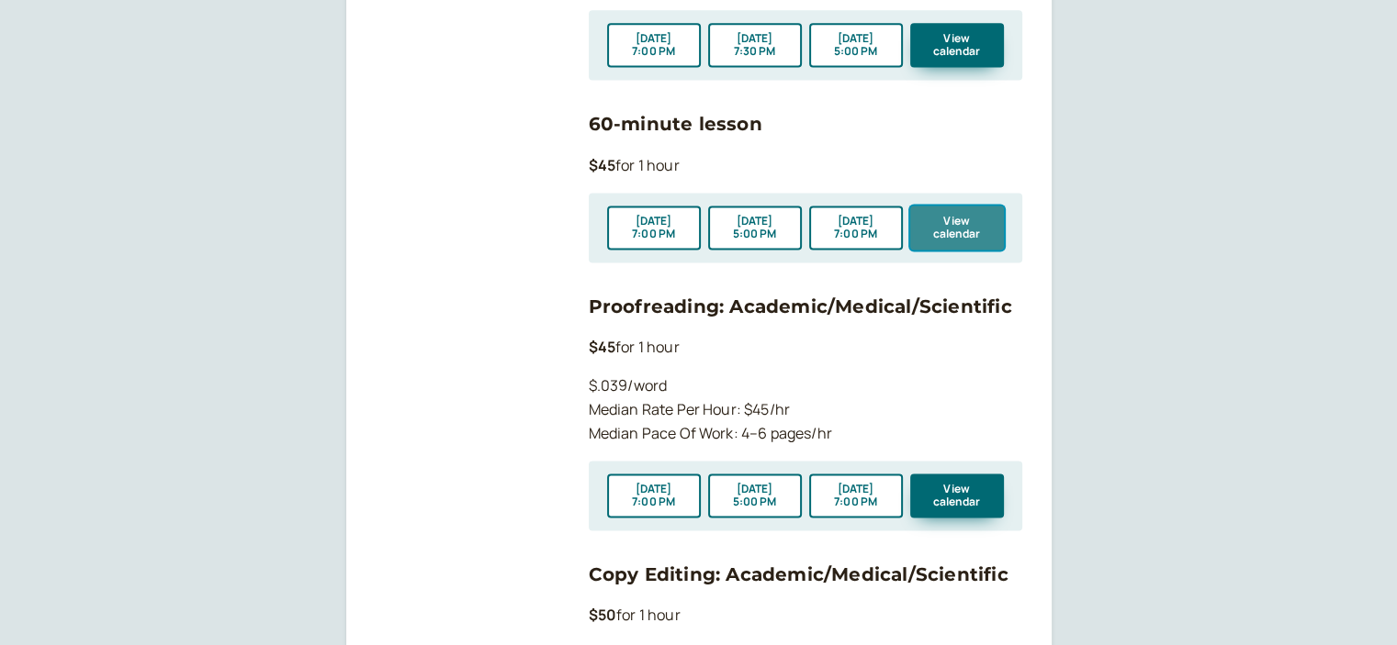
click at [970, 206] on button "View calendar" at bounding box center [957, 228] width 94 height 44
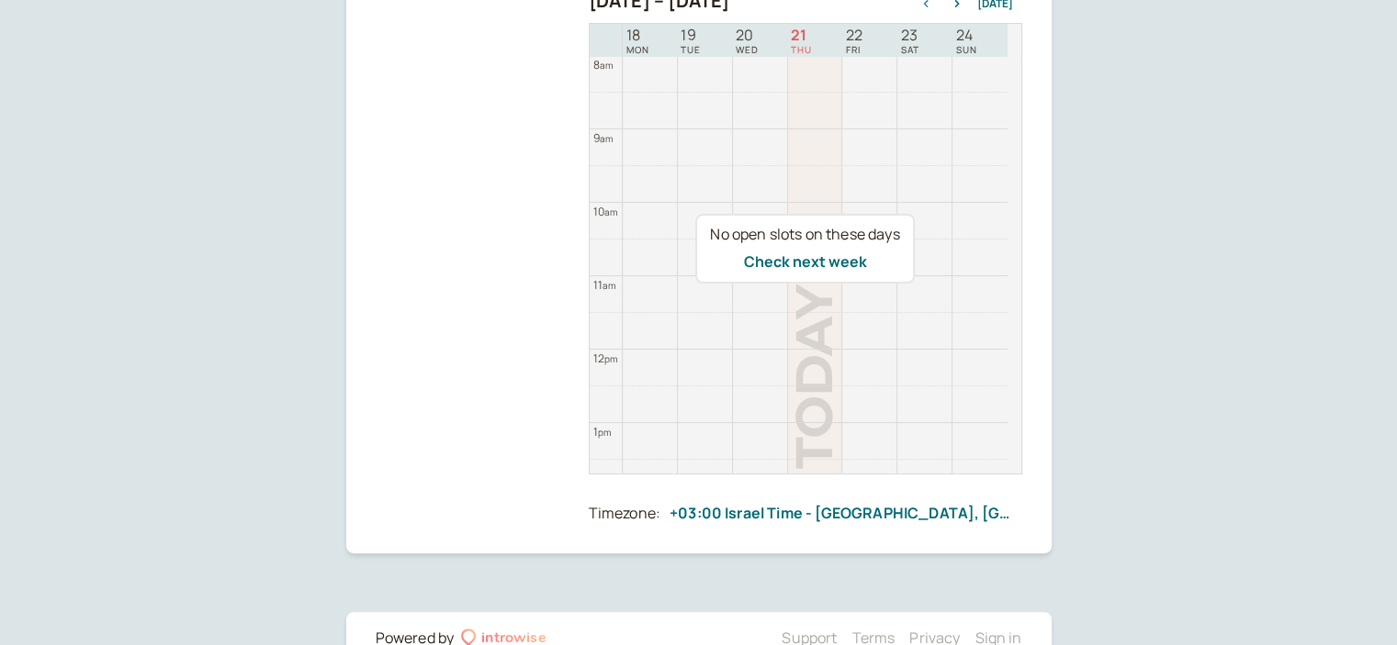
scroll to position [336, 0]
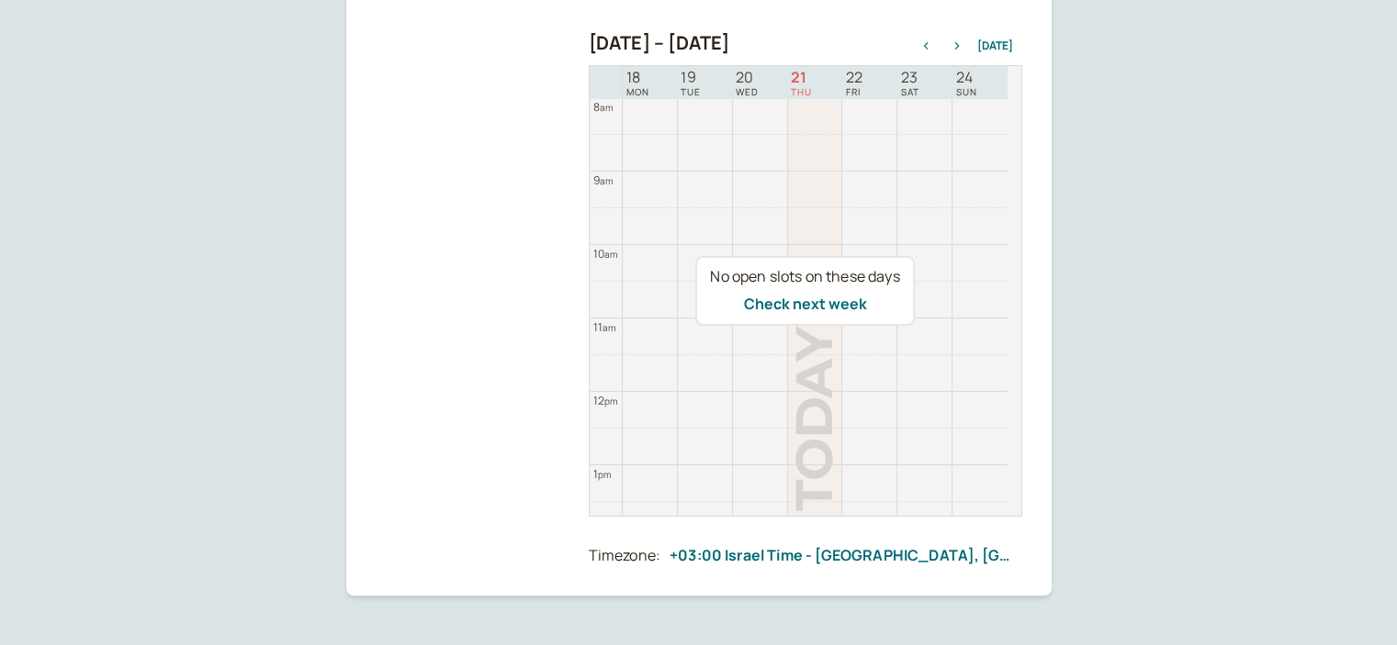
click at [964, 50] on button "button" at bounding box center [957, 45] width 22 height 13
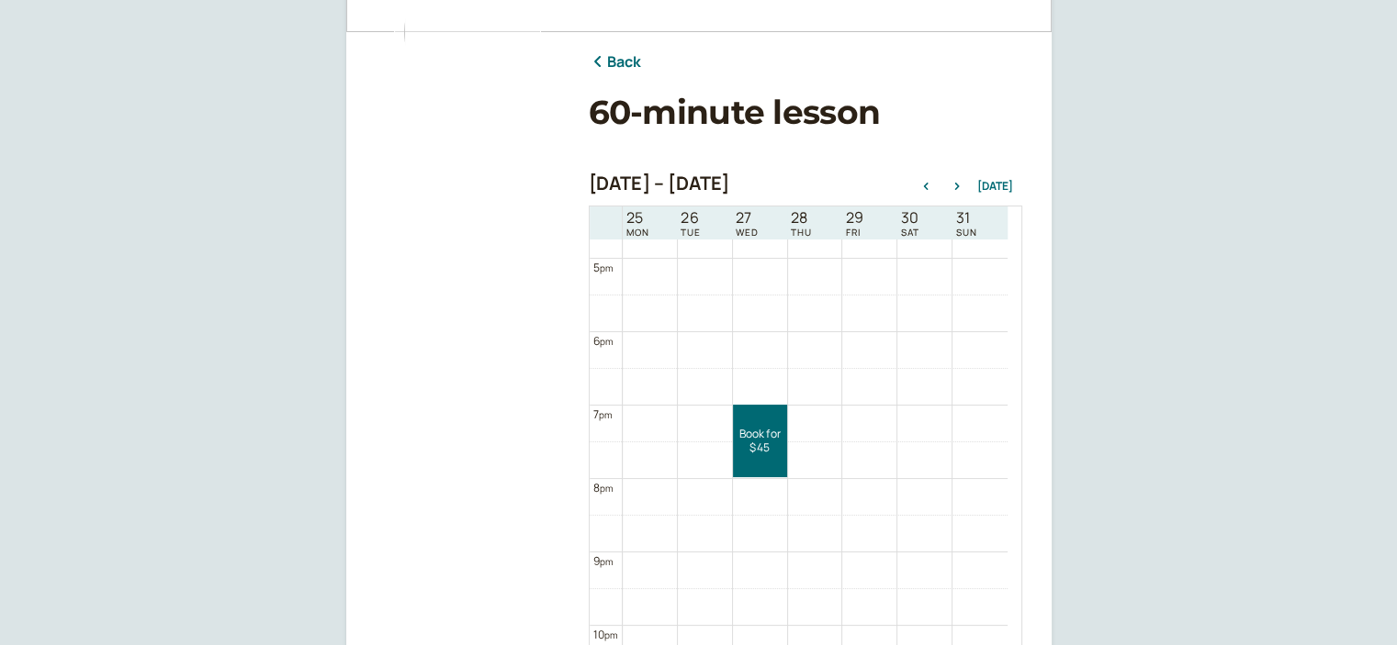
scroll to position [61, 0]
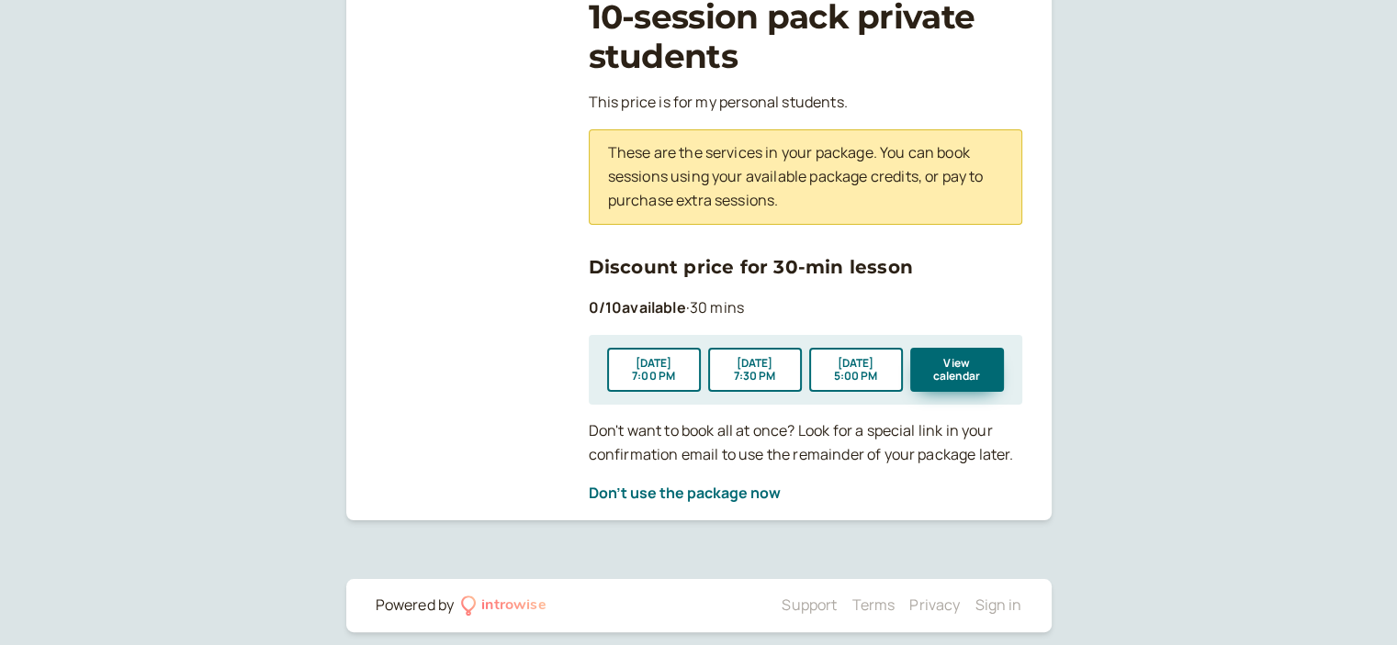
scroll to position [306, 0]
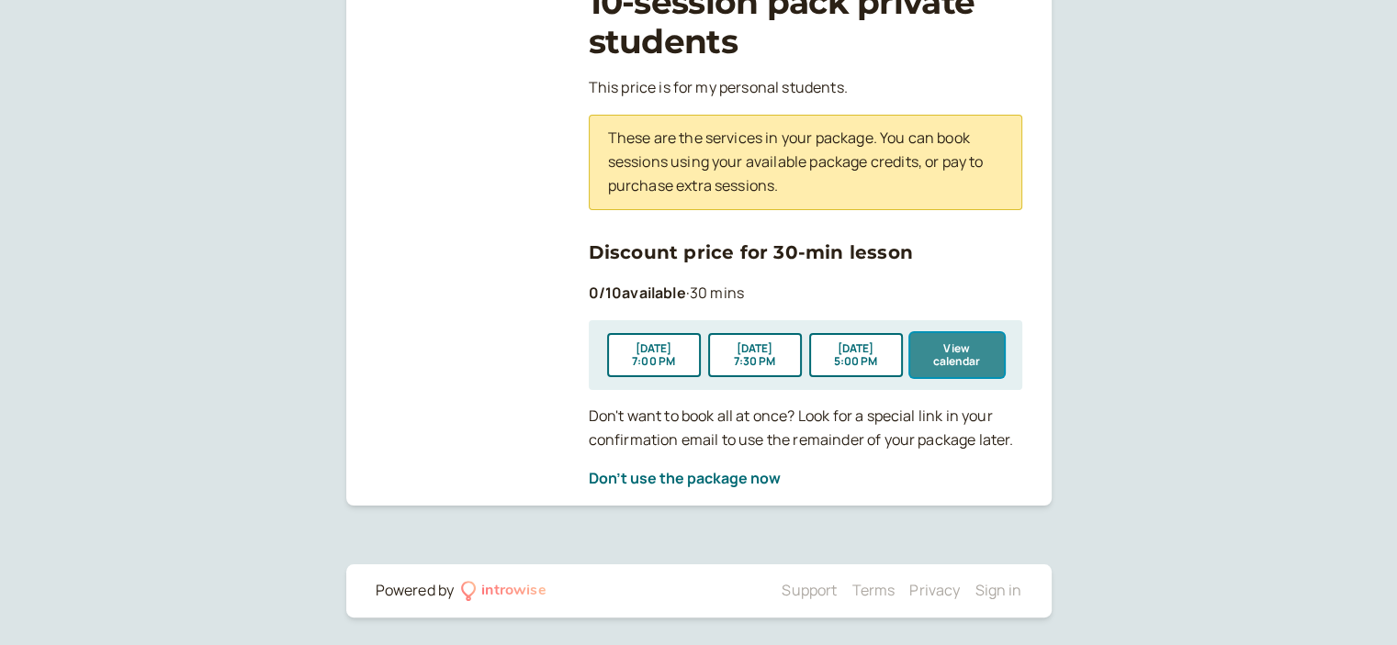
click at [984, 347] on button "View calendar" at bounding box center [957, 355] width 94 height 44
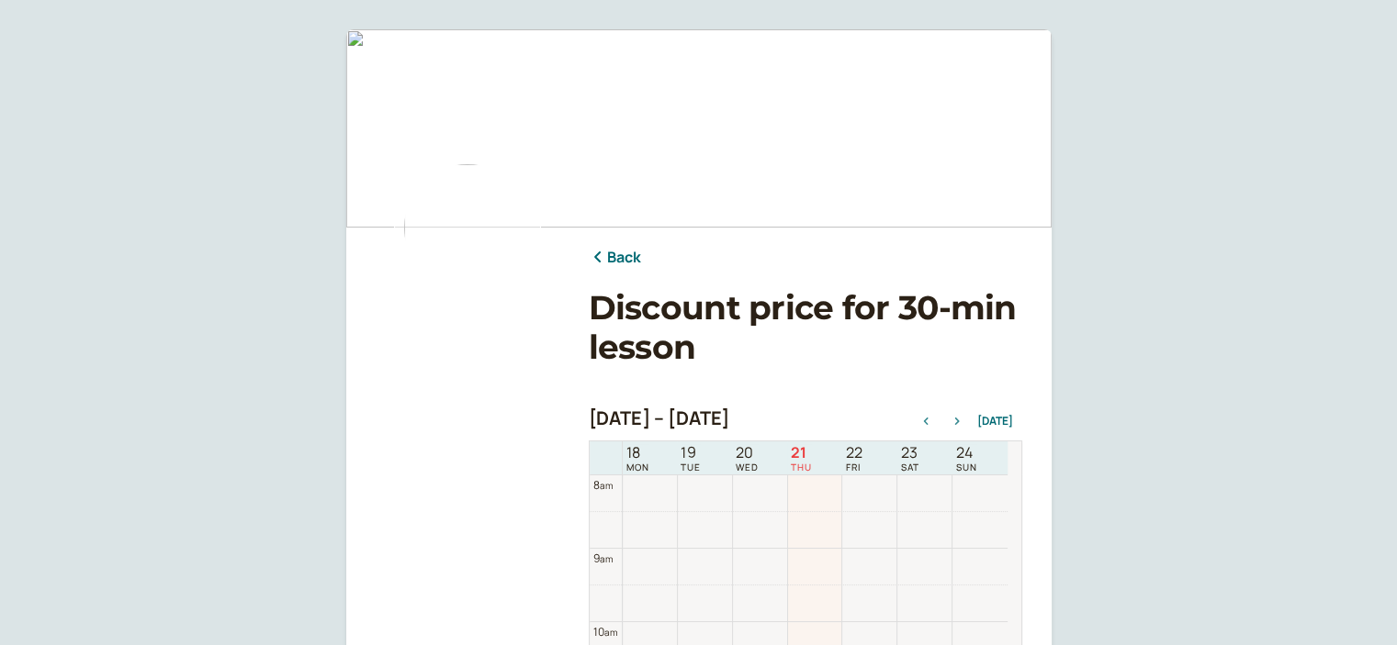
scroll to position [367, 0]
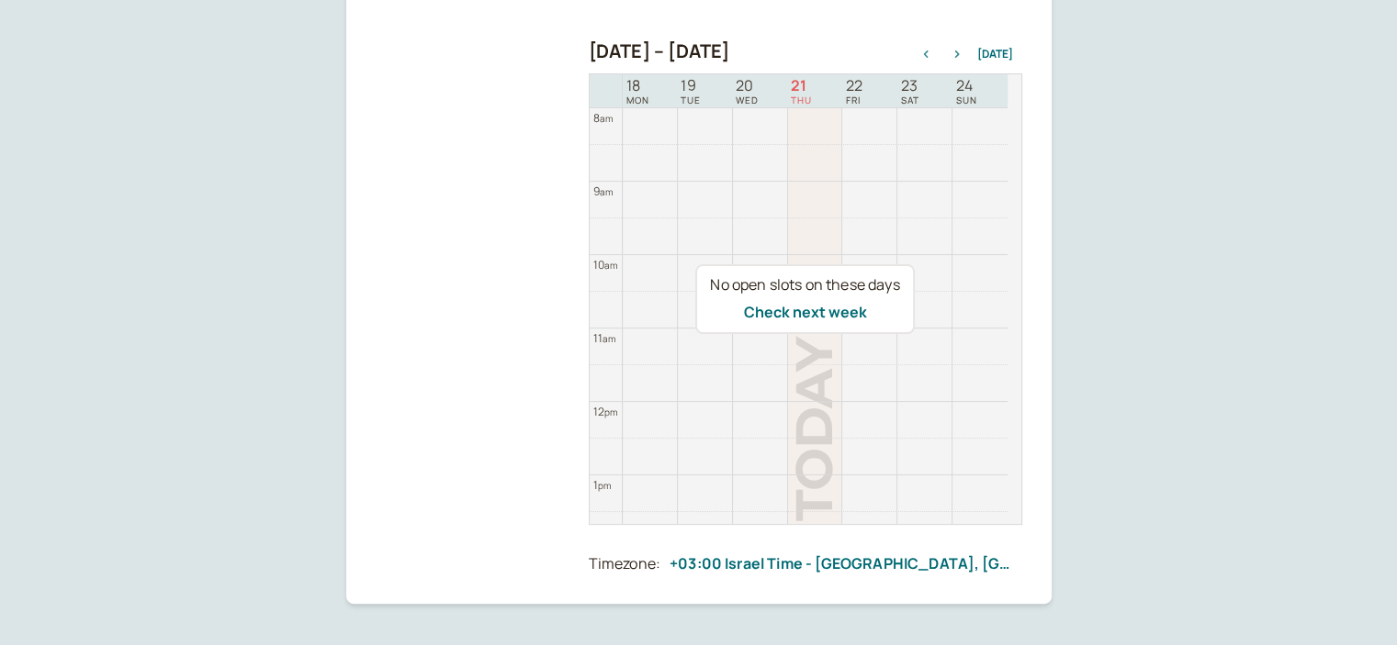
click at [956, 50] on icon "button" at bounding box center [957, 53] width 22 height 7
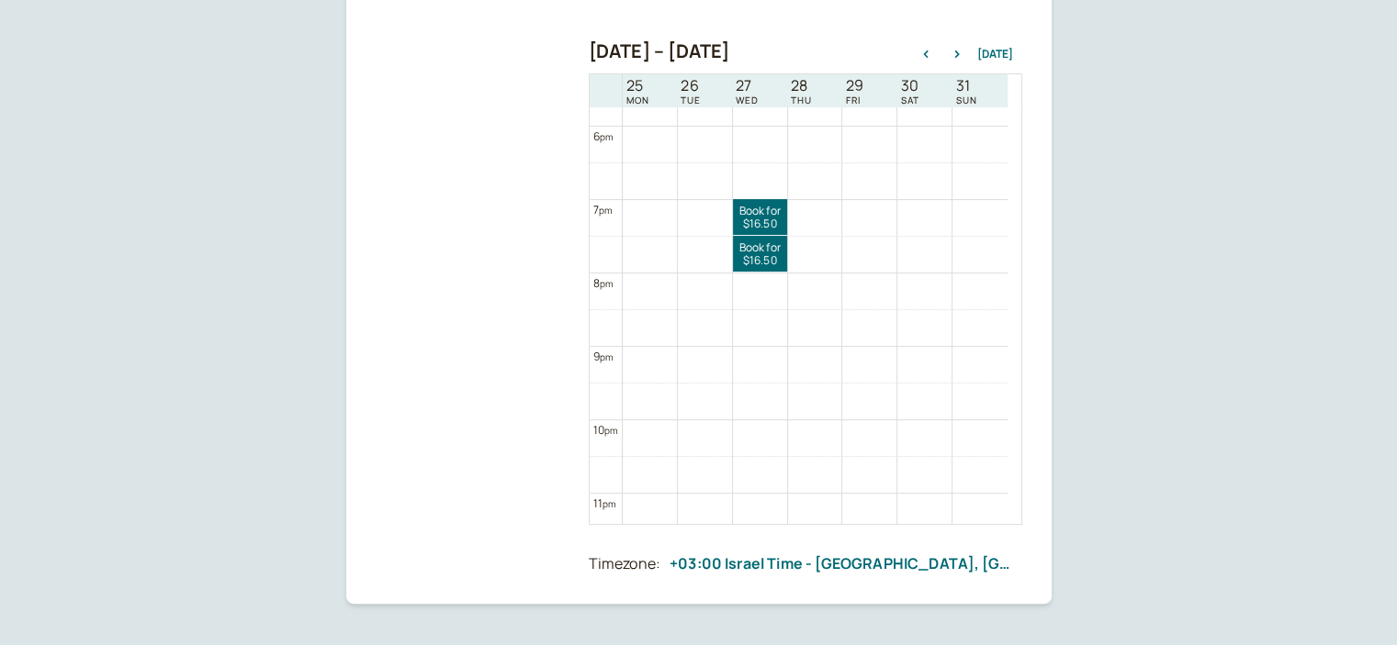
scroll to position [1324, 0]
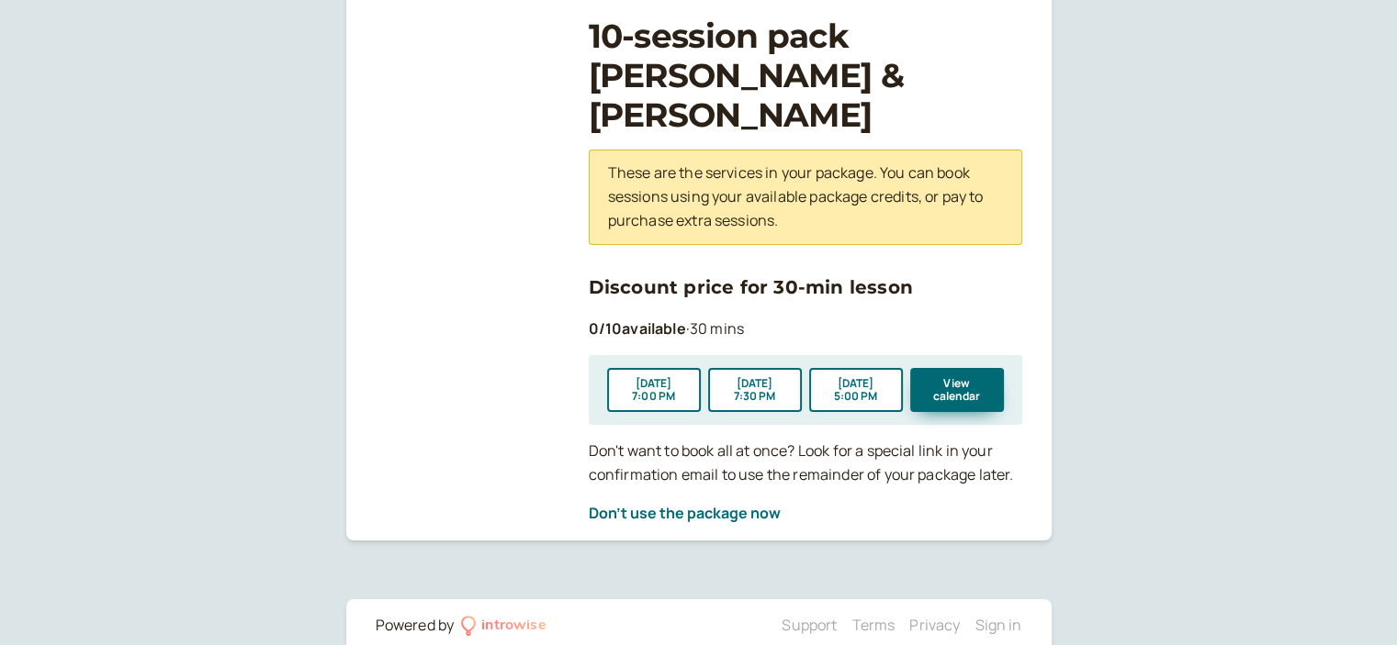
scroll to position [268, 0]
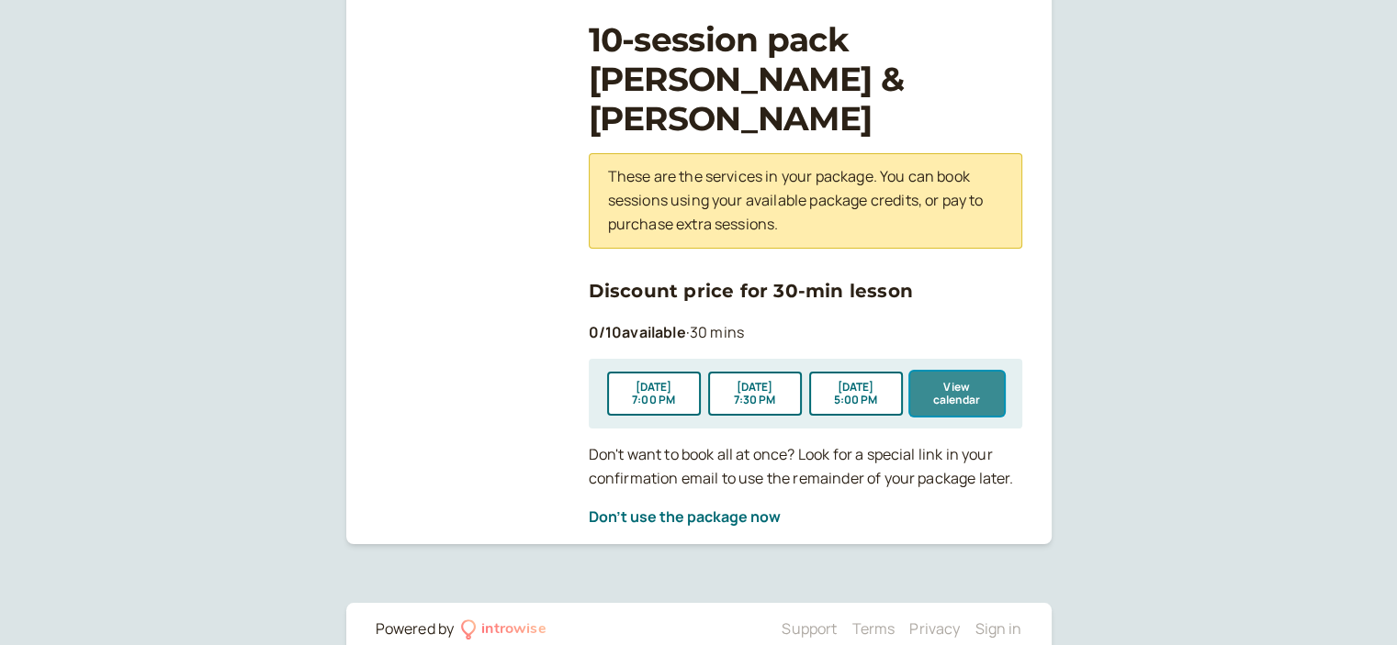
click at [929, 372] on button "View calendar" at bounding box center [957, 394] width 94 height 44
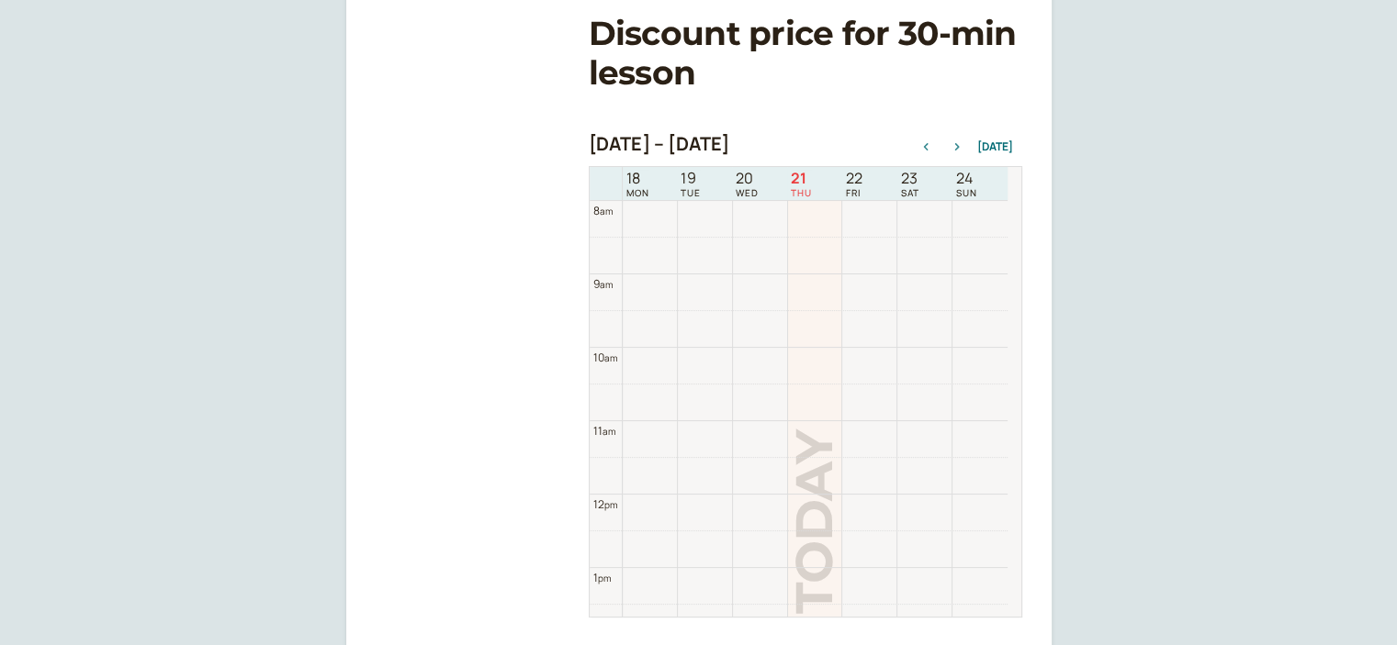
scroll to position [275, 0]
click at [967, 148] on icon "button" at bounding box center [957, 145] width 22 height 7
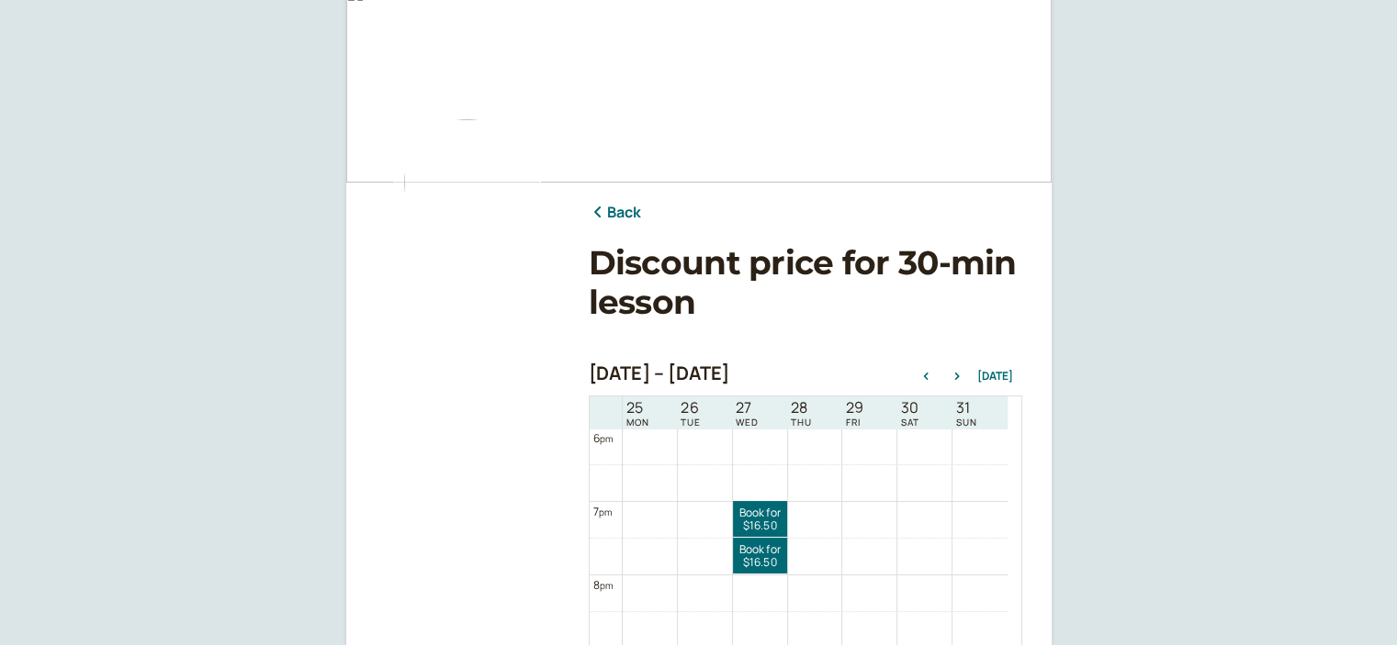
scroll to position [0, 0]
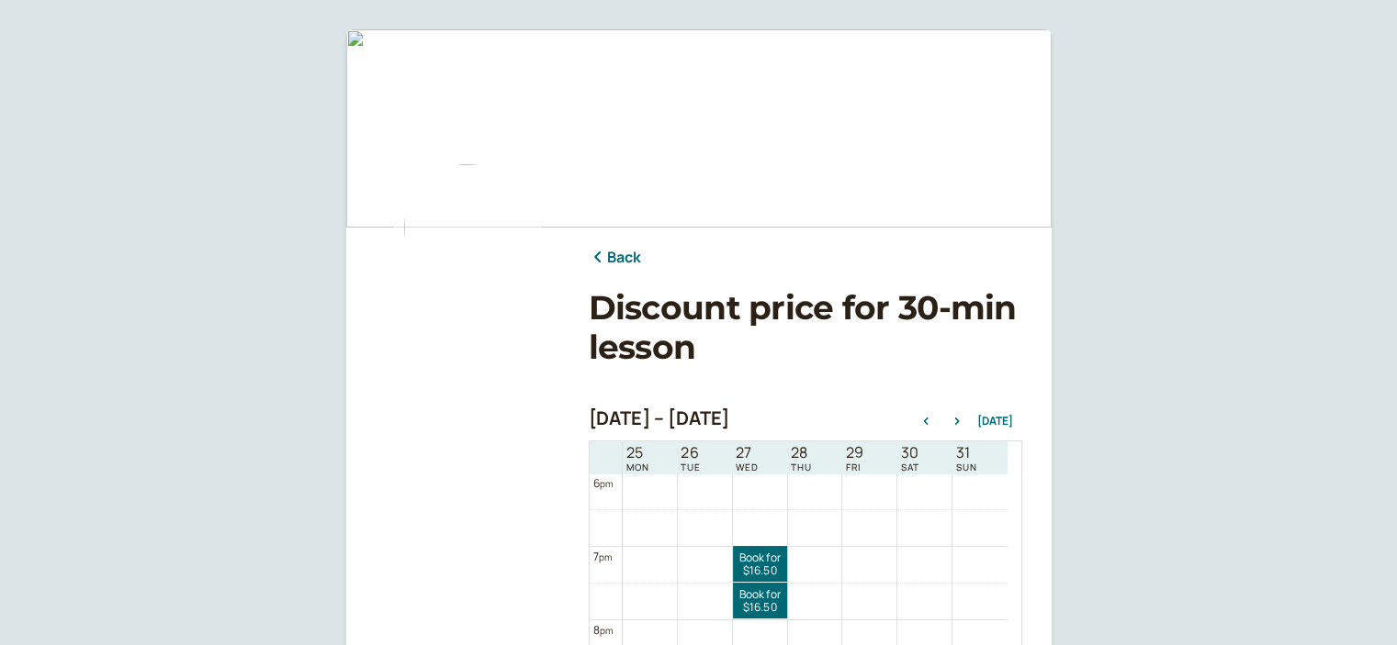
click at [626, 253] on link "Back" at bounding box center [615, 258] width 53 height 24
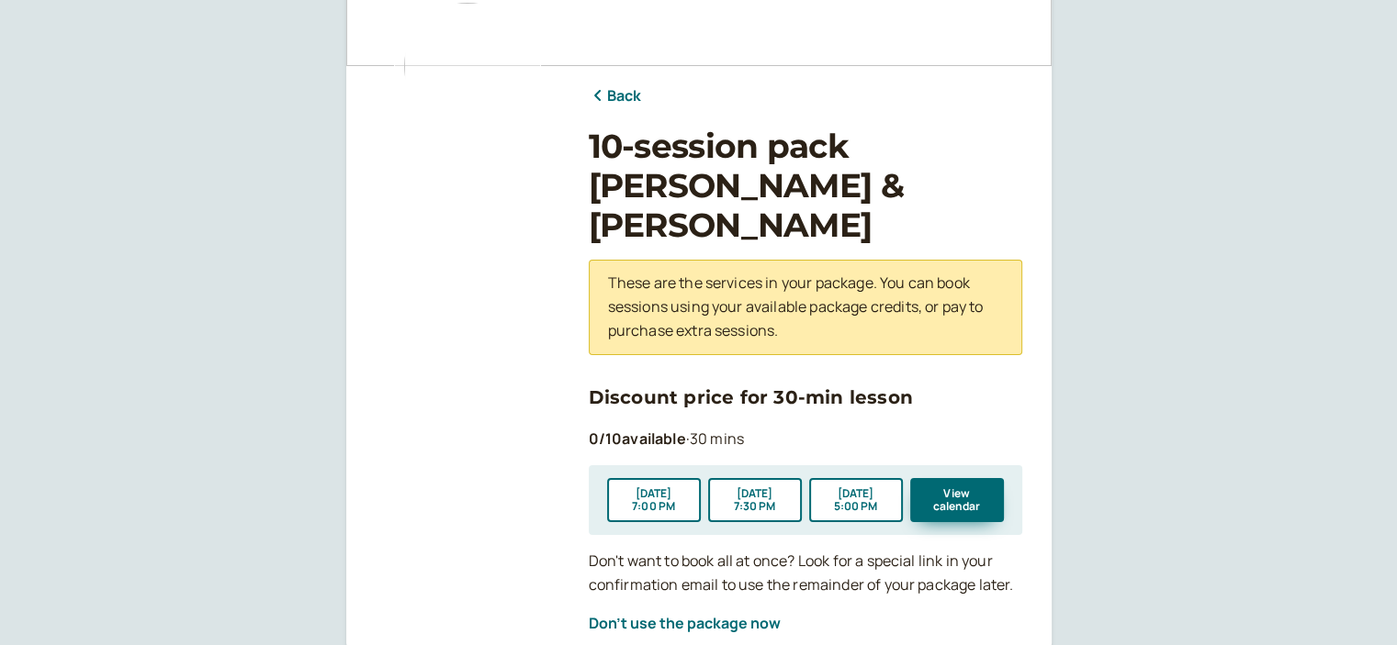
scroll to position [84, 0]
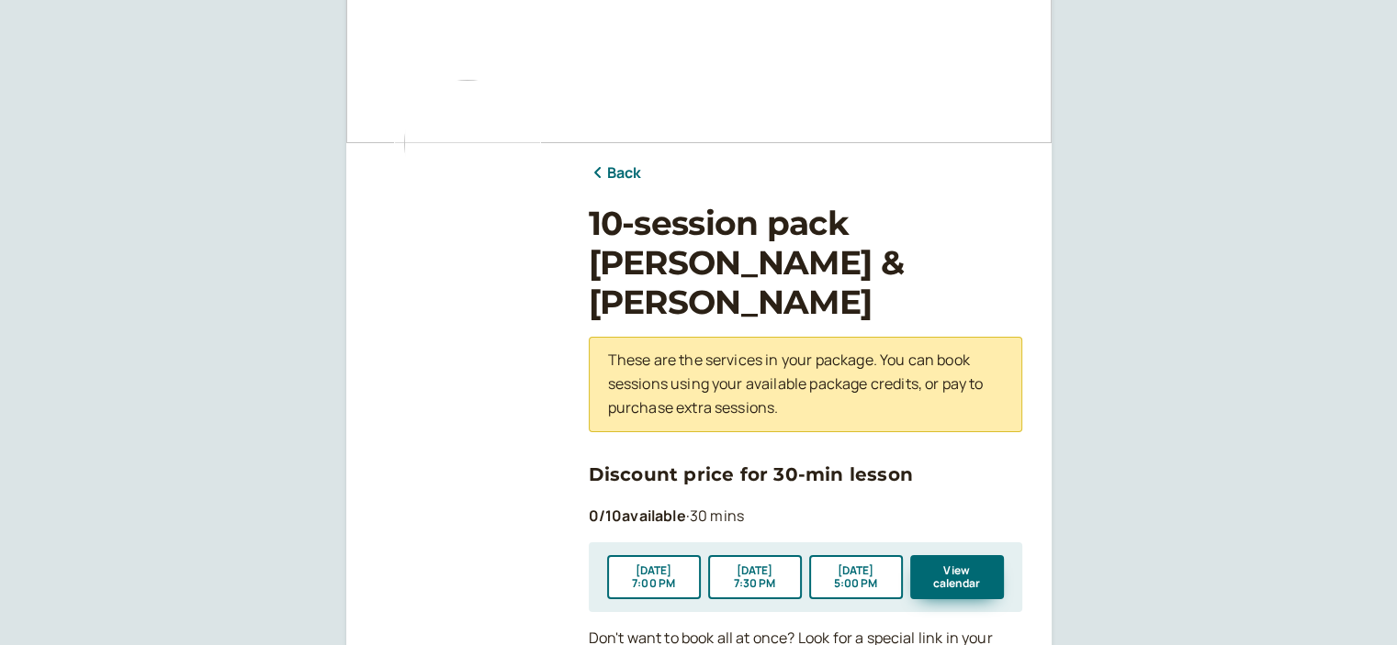
click at [623, 172] on link "Back" at bounding box center [615, 174] width 53 height 24
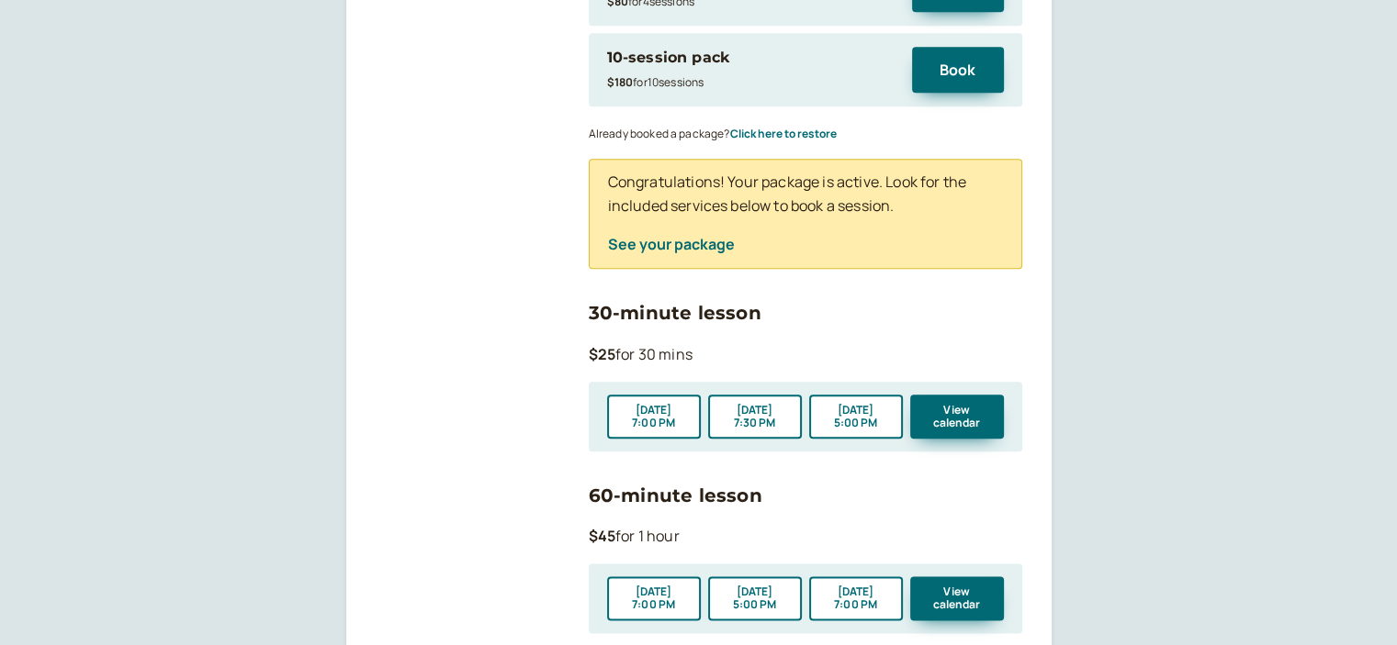
scroll to position [2204, 0]
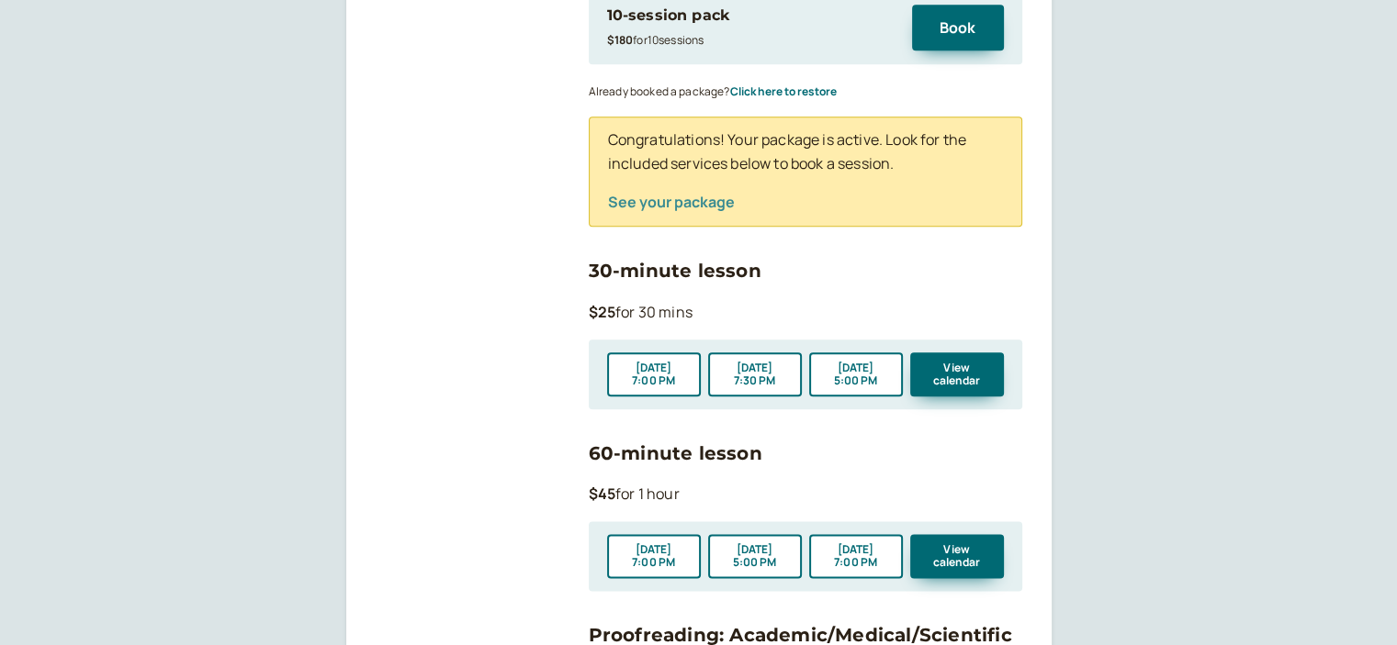
click at [673, 194] on button "See your package" at bounding box center [671, 202] width 127 height 17
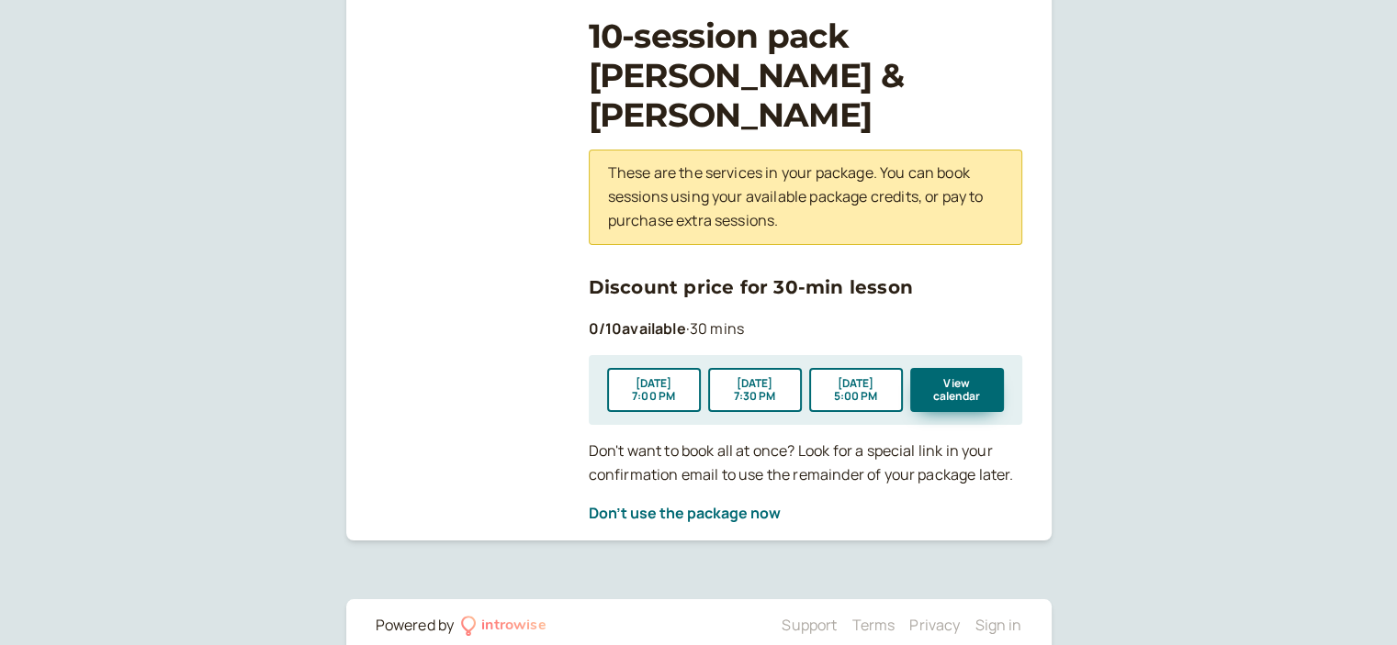
scroll to position [268, 0]
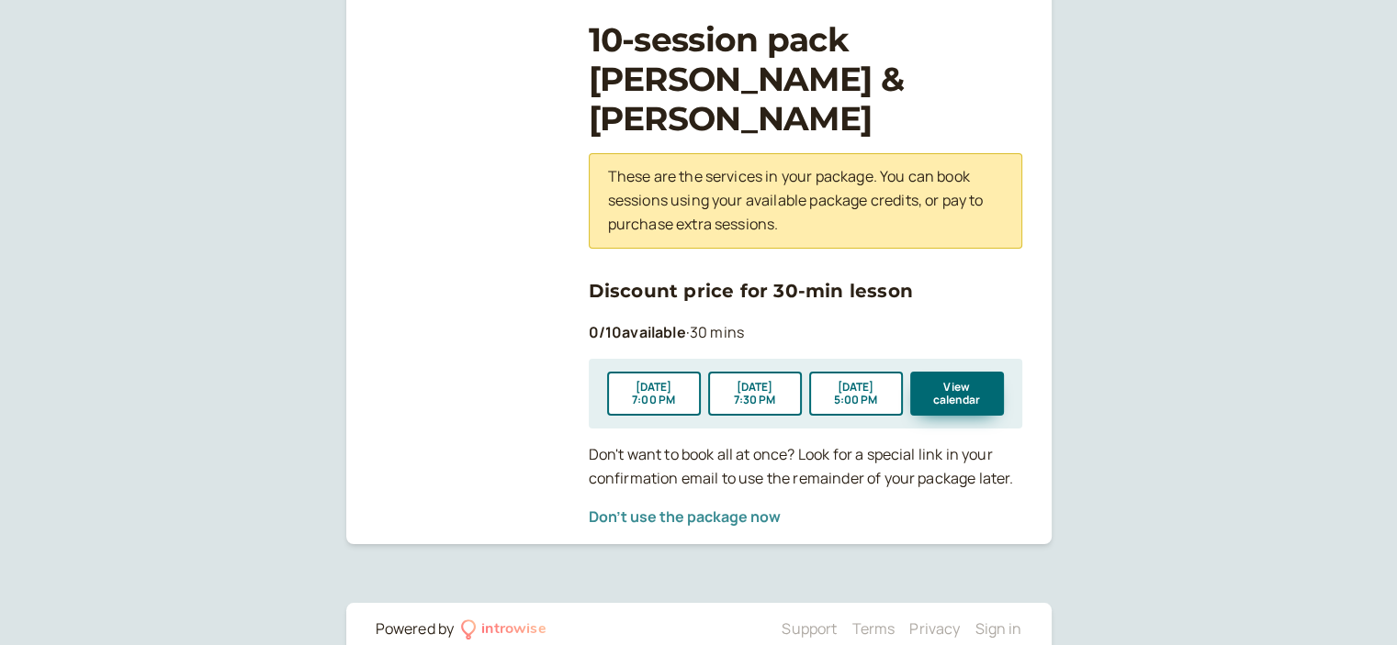
click at [708, 509] on button "Don't use the package now" at bounding box center [685, 517] width 192 height 17
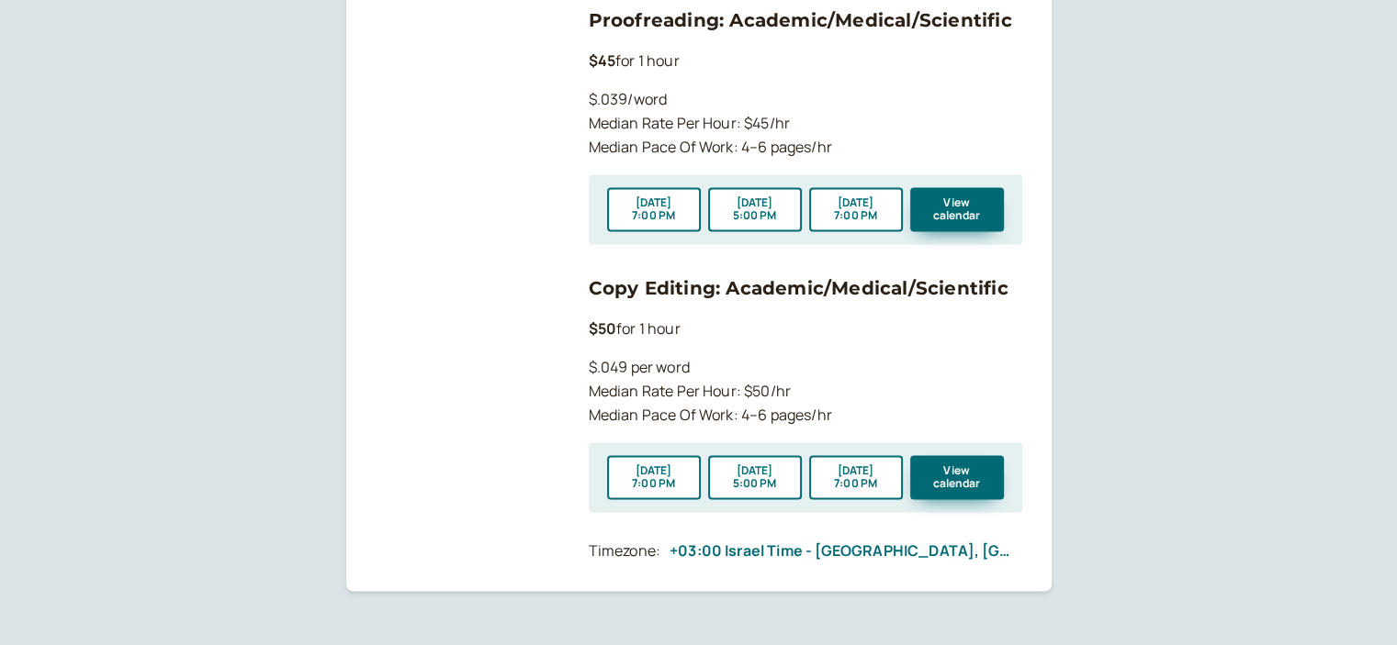
scroll to position [2855, 0]
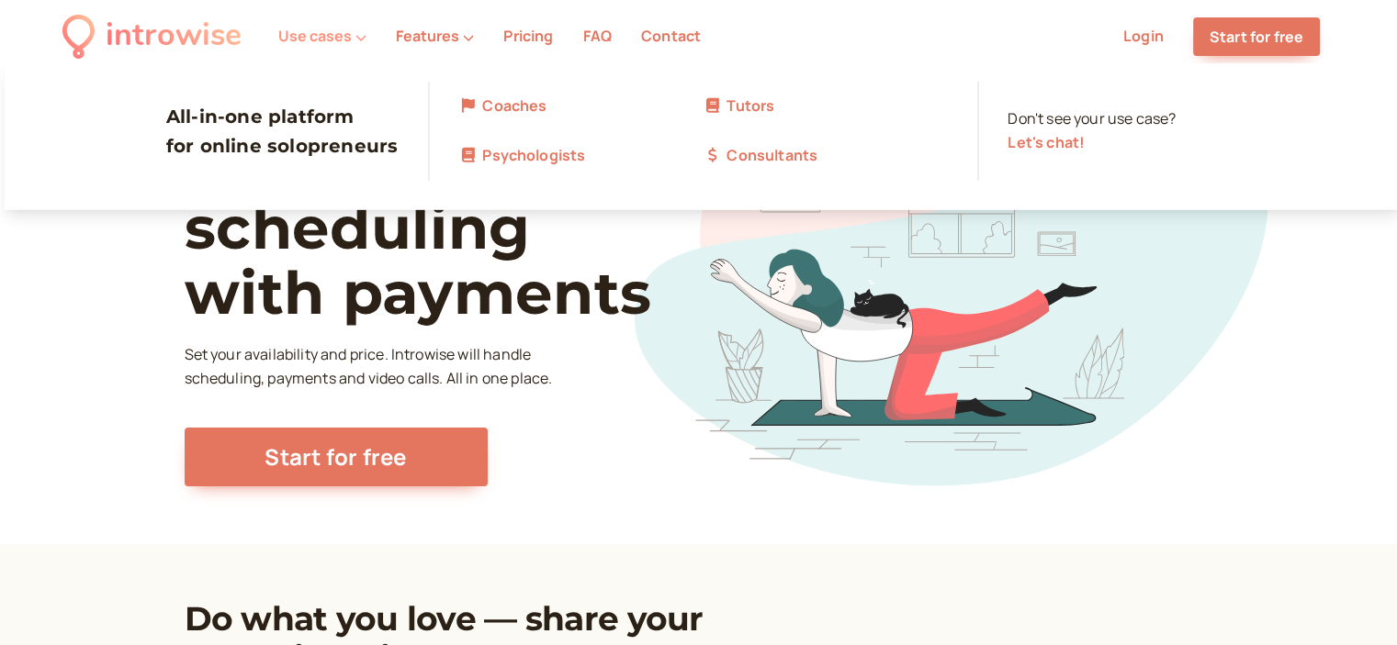
click at [356, 32] on icon at bounding box center [360, 37] width 11 height 11
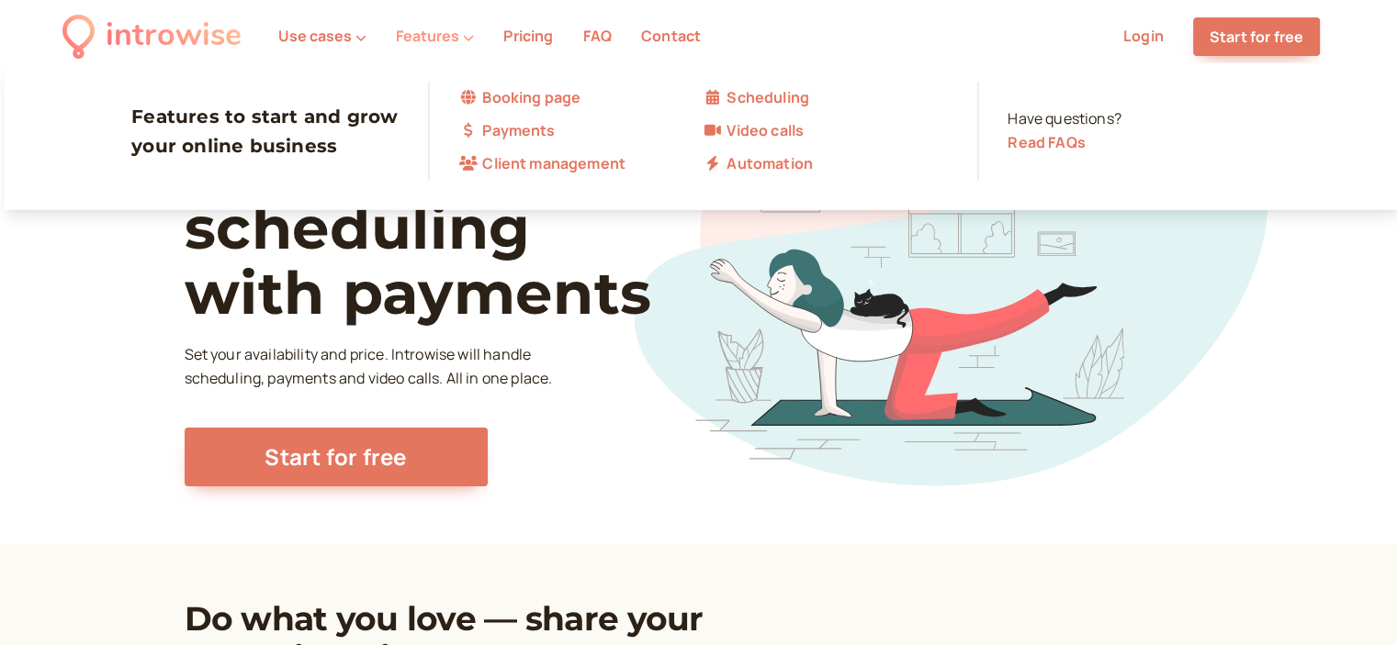
click at [424, 33] on button "Features" at bounding box center [435, 36] width 78 height 17
click at [485, 130] on link "Payments" at bounding box center [580, 131] width 244 height 24
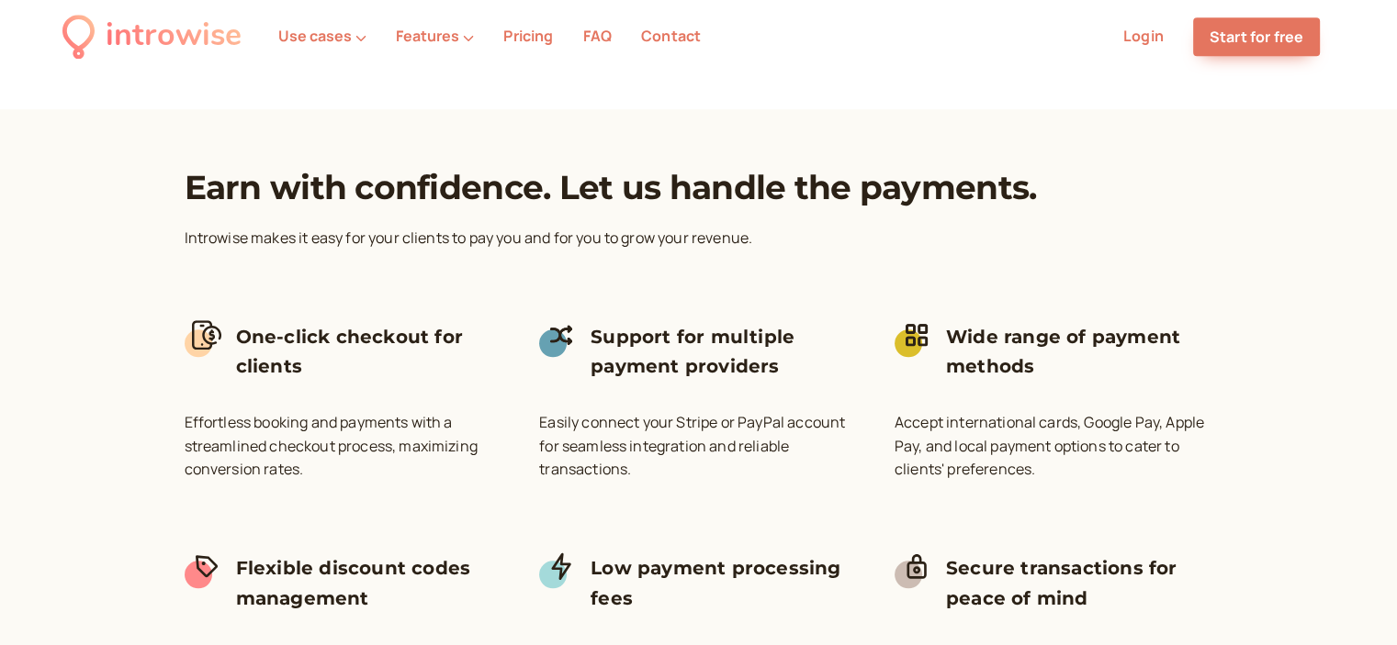
scroll to position [1377, 0]
